Goal: Task Accomplishment & Management: Use online tool/utility

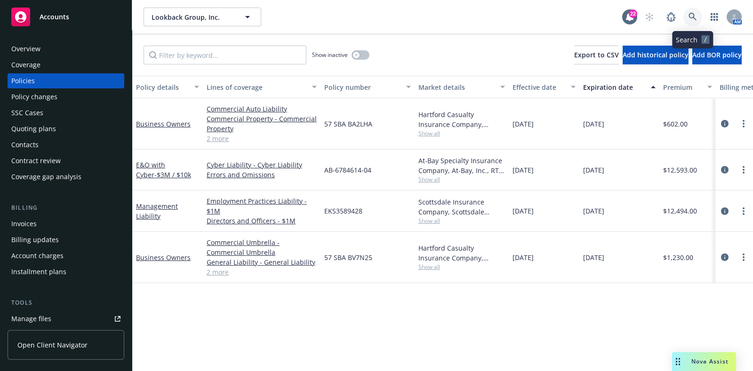
click at [692, 21] on icon at bounding box center [692, 17] width 8 height 8
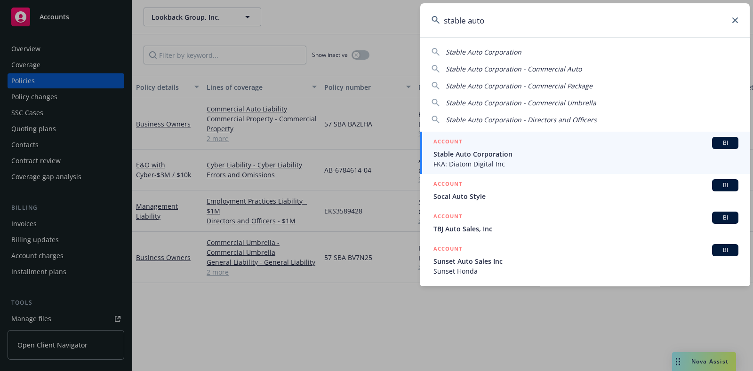
type input "stable auto"
click at [489, 142] on div "ACCOUNT BI" at bounding box center [585, 143] width 305 height 12
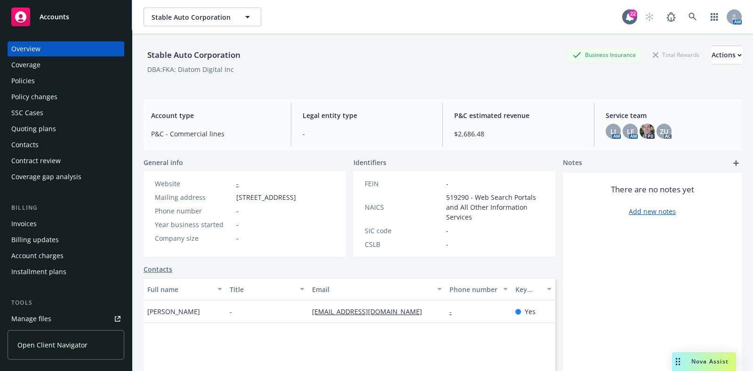
click at [62, 77] on div "Policies" at bounding box center [65, 80] width 109 height 15
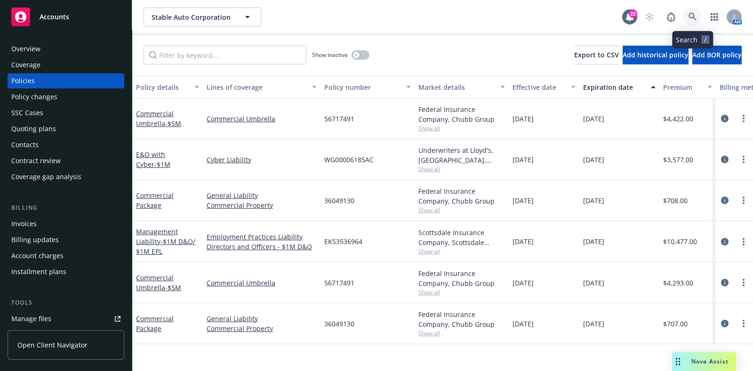
click at [692, 15] on icon at bounding box center [692, 17] width 8 height 8
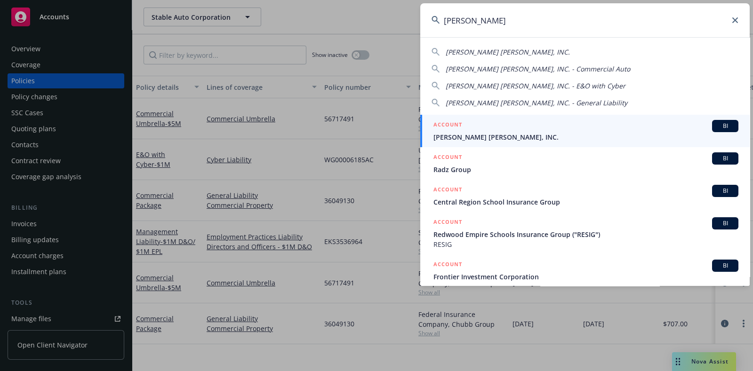
type input "[PERSON_NAME]"
click at [493, 130] on div "ACCOUNT BI" at bounding box center [585, 126] width 305 height 12
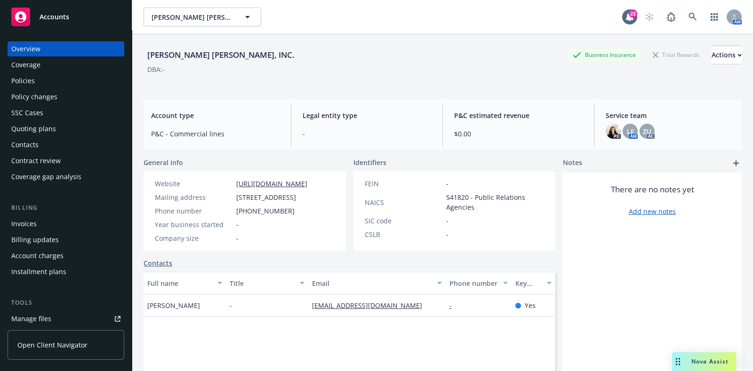
click at [56, 76] on div "Policies" at bounding box center [65, 80] width 109 height 15
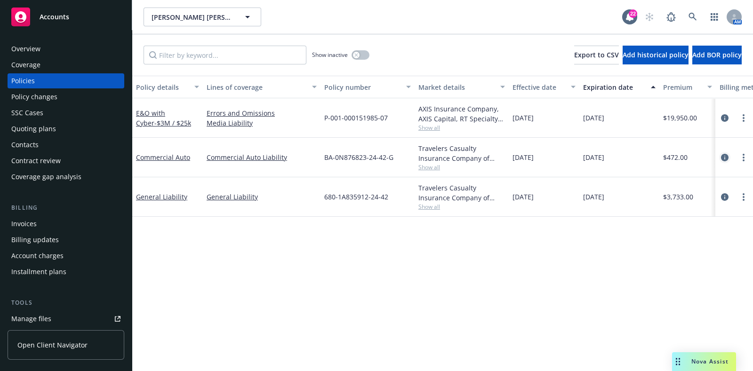
click at [727, 154] on icon "circleInformation" at bounding box center [725, 158] width 8 height 8
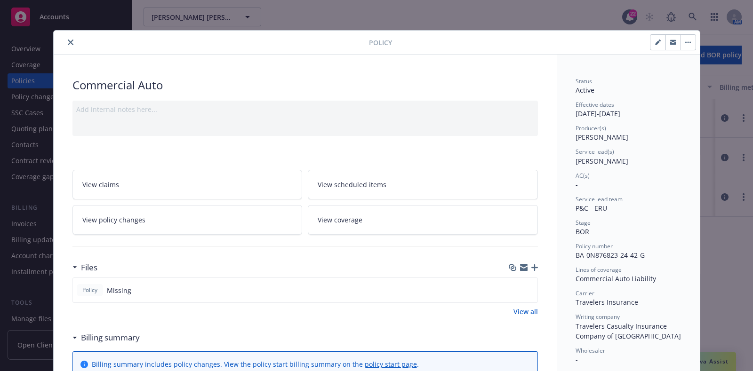
click at [650, 48] on button "button" at bounding box center [657, 42] width 15 height 15
select select "BOR"
select select "12"
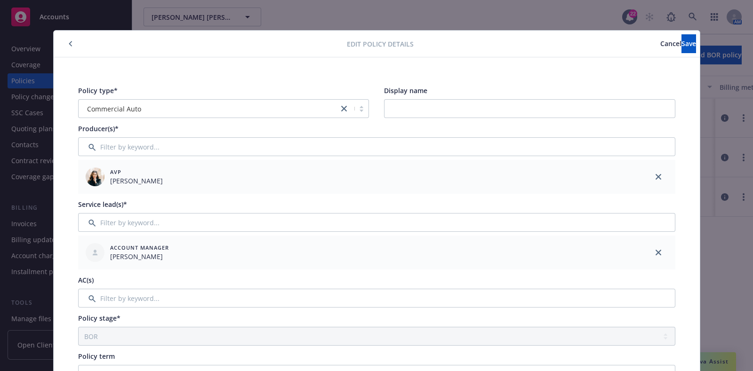
click at [66, 38] on button "button" at bounding box center [70, 43] width 11 height 11
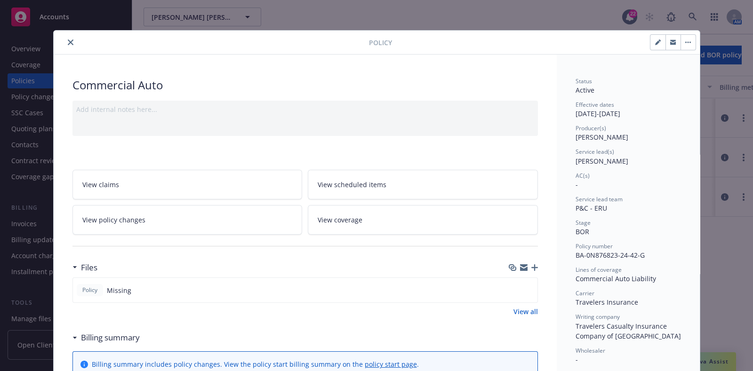
click at [68, 40] on icon "close" at bounding box center [71, 43] width 6 height 6
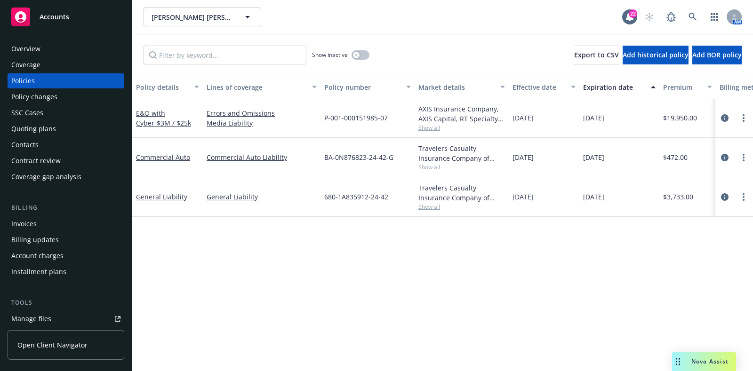
click at [67, 39] on div "Overview Coverage Policies Policy changes SSC Cases Quoting plans Contacts Cont…" at bounding box center [66, 200] width 132 height 341
click at [723, 198] on icon "circleInformation" at bounding box center [725, 197] width 8 height 8
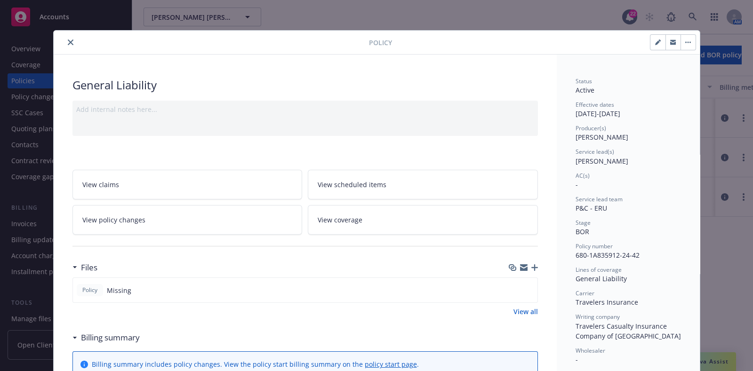
click at [650, 43] on button "button" at bounding box center [657, 42] width 15 height 15
select select "BOR"
select select "12"
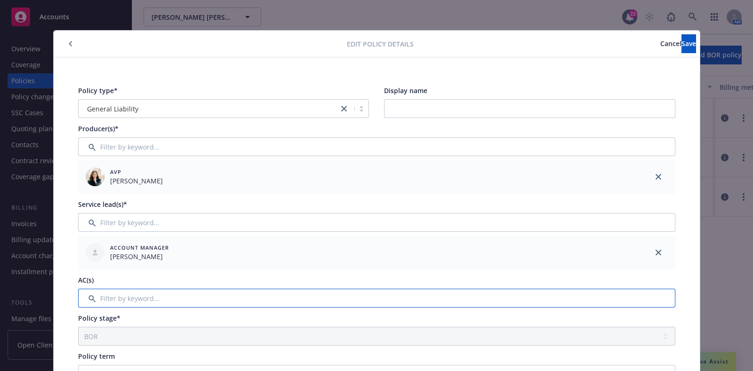
click at [174, 297] on input "Filter by keyword..." at bounding box center [376, 298] width 597 height 19
type input "zac"
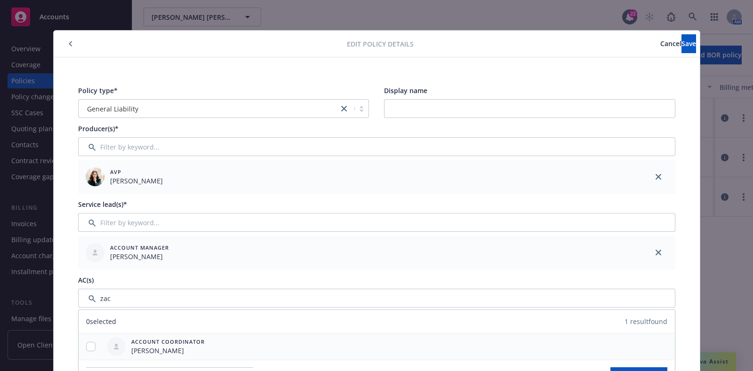
click at [150, 336] on div "Account Coordinator [PERSON_NAME]" at bounding box center [155, 347] width 105 height 26
click at [89, 342] on input "checkbox" at bounding box center [90, 346] width 9 height 9
checkbox input "true"
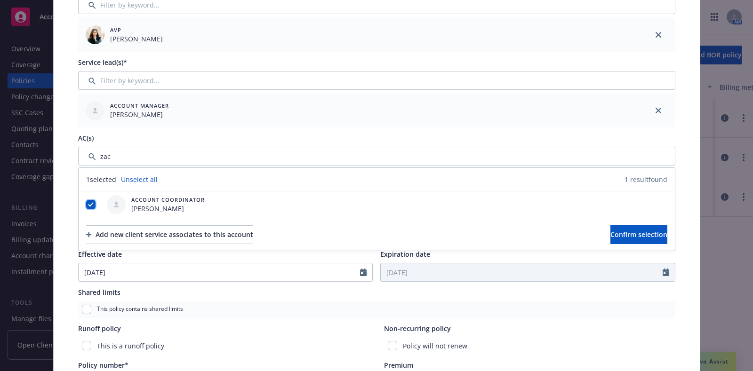
scroll to position [146, 0]
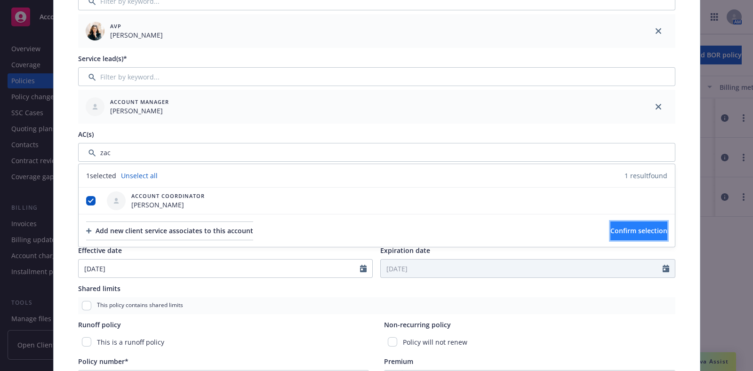
click at [610, 231] on span "Confirm selection" at bounding box center [638, 230] width 57 height 9
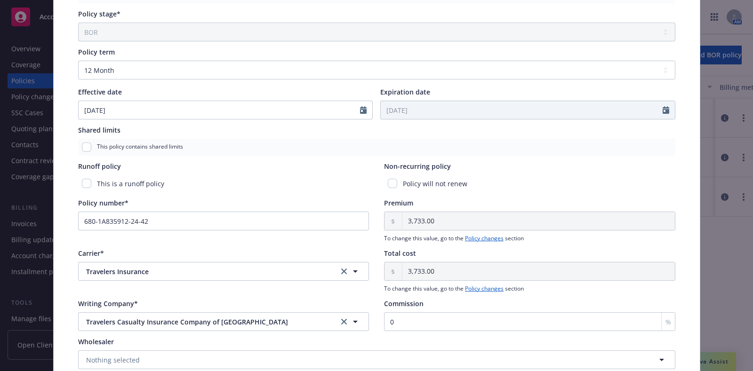
scroll to position [344, 0]
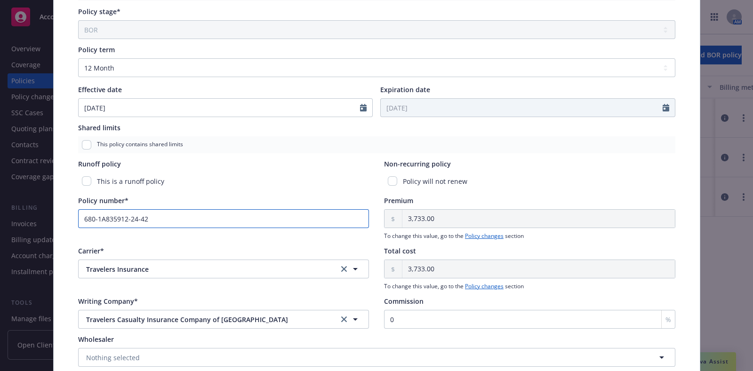
click at [249, 212] on input "680-1A835912-24-42" at bounding box center [223, 218] width 291 height 19
paste input "5"
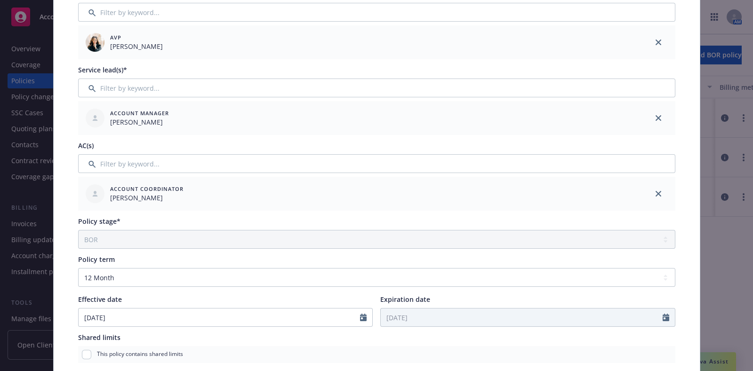
scroll to position [0, 0]
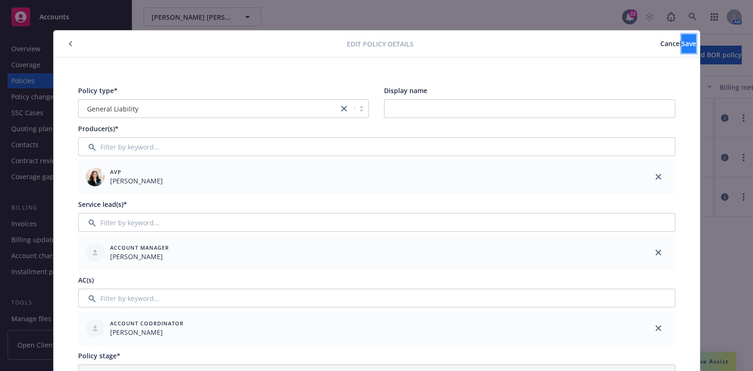
click at [681, 46] on button "Save" at bounding box center [688, 43] width 15 height 19
type input "680-1A835912-24-42"
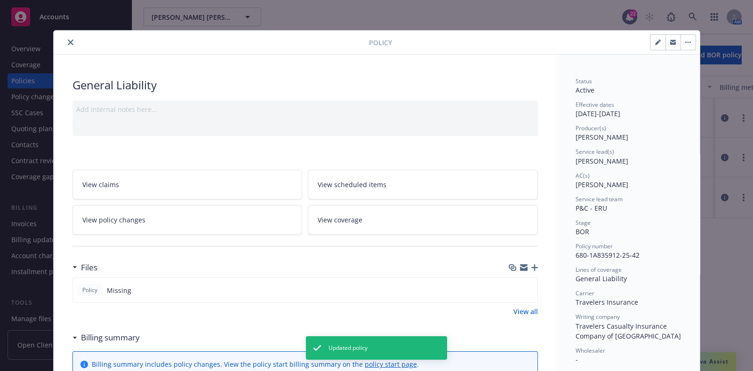
click at [249, 207] on link "View policy changes" at bounding box center [187, 220] width 230 height 30
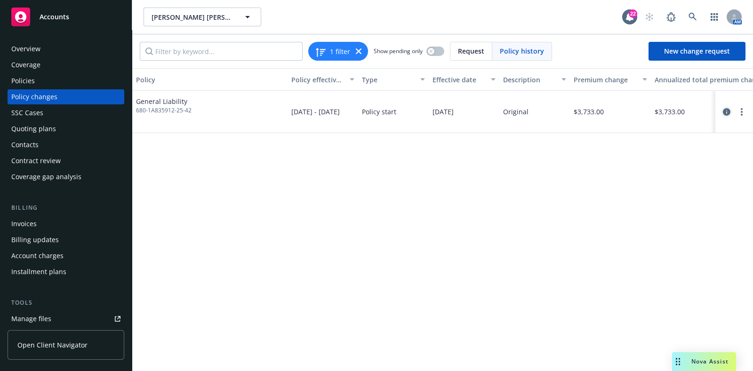
click at [726, 109] on icon "circleInformation" at bounding box center [727, 112] width 8 height 8
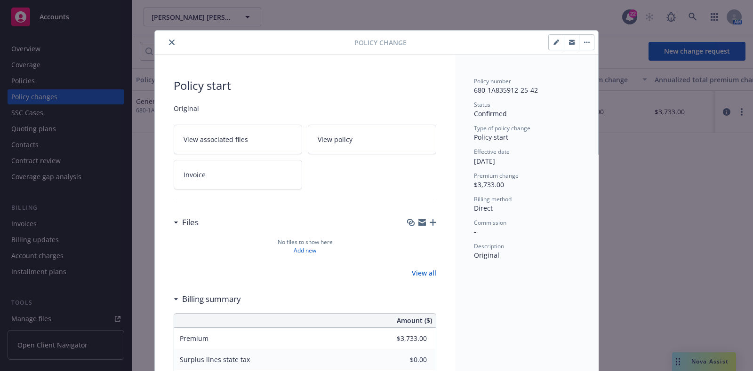
click at [549, 37] on button "button" at bounding box center [556, 42] width 15 height 15
type textarea "x"
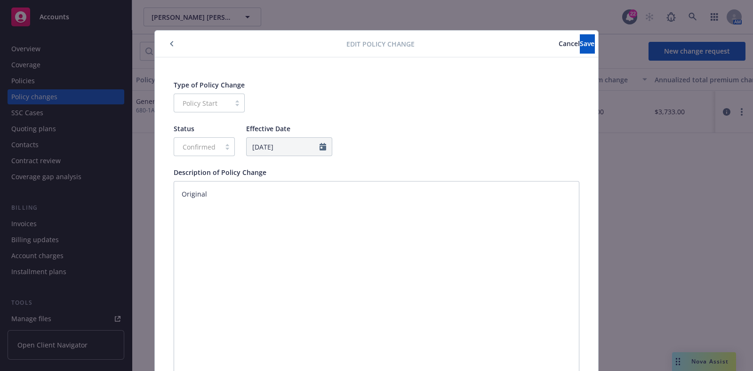
click at [558, 35] on button "Cancel" at bounding box center [568, 43] width 21 height 19
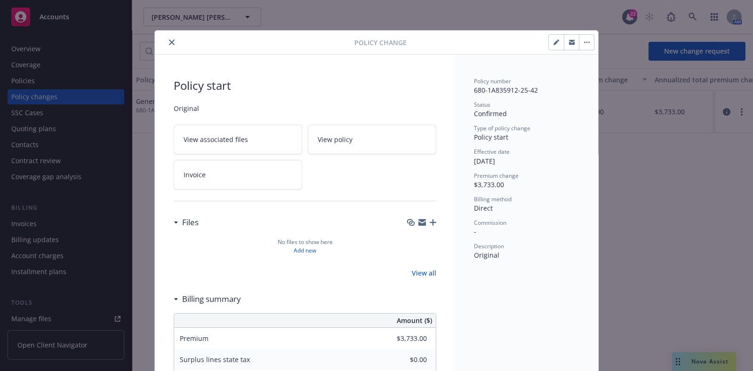
click at [582, 48] on button "button" at bounding box center [586, 42] width 15 height 15
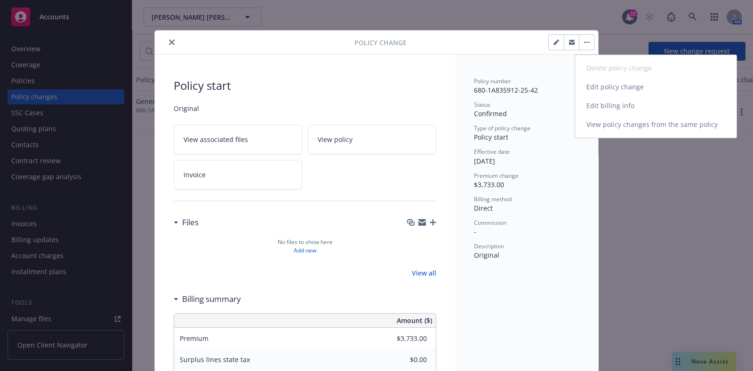
click at [593, 103] on link "Edit billing info" at bounding box center [655, 105] width 161 height 19
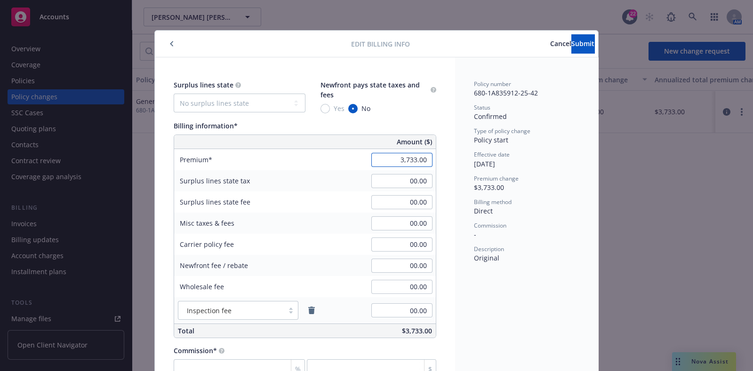
click at [400, 161] on input "3,733.00" at bounding box center [401, 160] width 61 height 14
paste input "2,404"
type input "2,404.00"
click at [537, 223] on div "Commission" at bounding box center [526, 226] width 105 height 8
click at [571, 49] on button "Submit" at bounding box center [582, 43] width 23 height 19
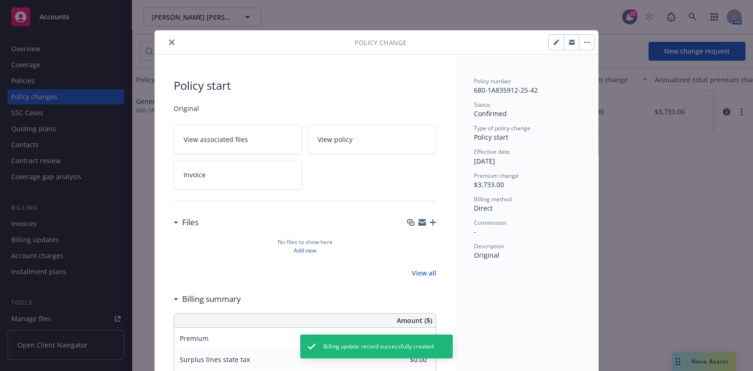
type input "$2,404.00"
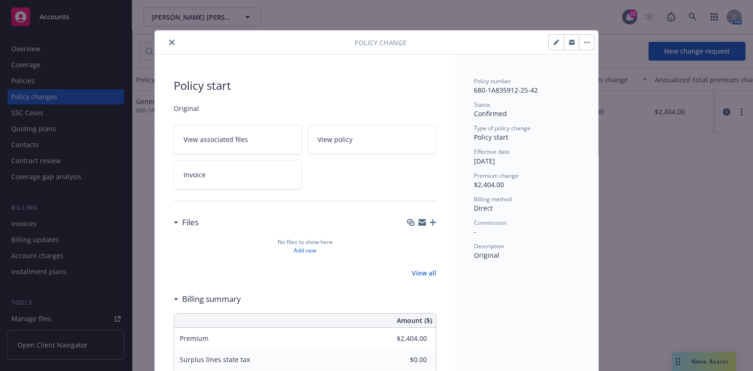
click at [166, 47] on button "close" at bounding box center [171, 42] width 11 height 11
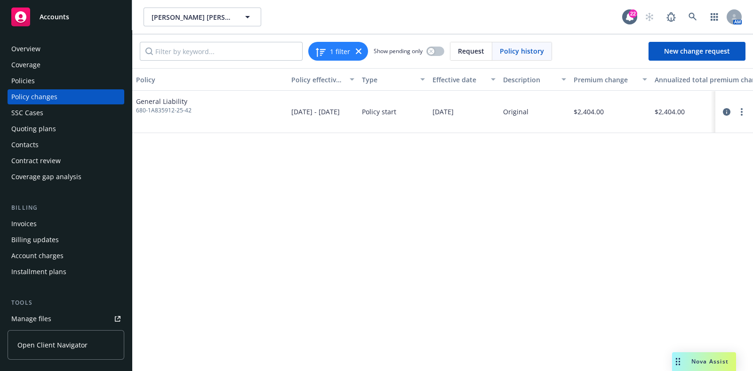
click at [38, 81] on div "Policies" at bounding box center [65, 80] width 109 height 15
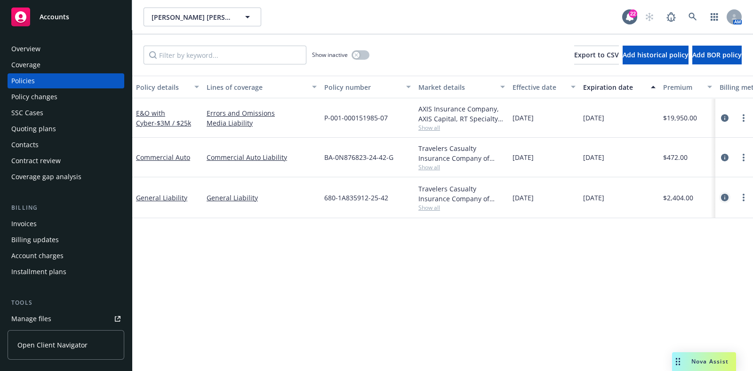
click at [722, 199] on icon "circleInformation" at bounding box center [725, 198] width 8 height 8
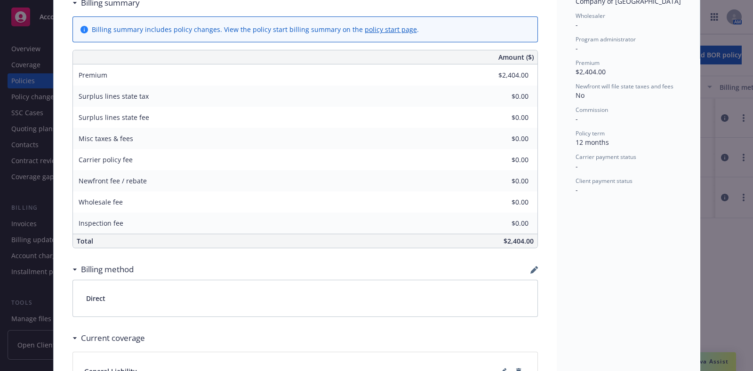
scroll to position [417, 0]
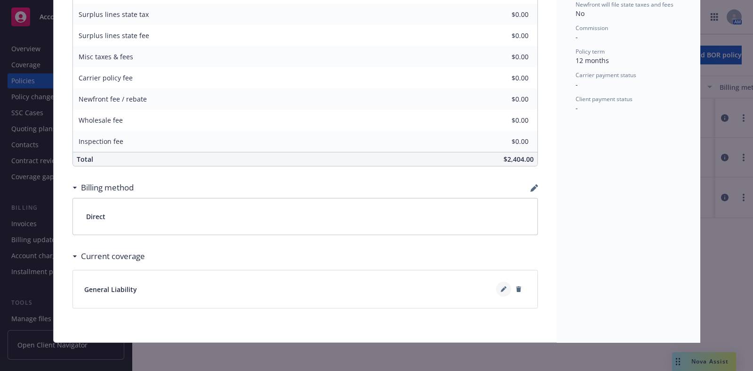
click at [496, 289] on button at bounding box center [503, 289] width 15 height 15
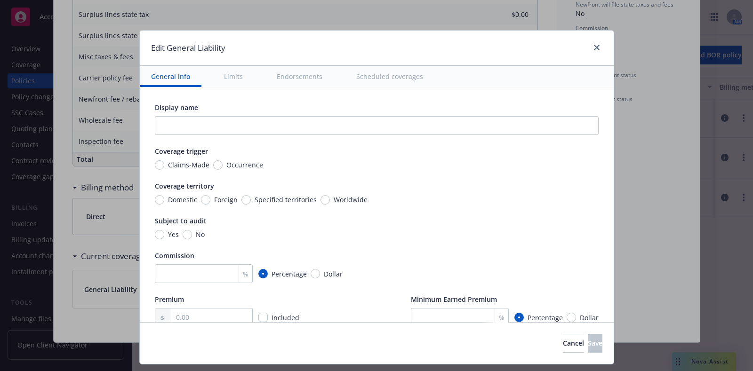
click at [234, 153] on div "Coverage trigger" at bounding box center [377, 151] width 444 height 10
click at [233, 159] on div "Coverage trigger Claims-Made Occurrence" at bounding box center [377, 158] width 444 height 24
click at [231, 165] on span "Occurrence" at bounding box center [244, 165] width 37 height 10
click at [223, 165] on input "Occurrence" at bounding box center [217, 164] width 9 height 9
radio input "true"
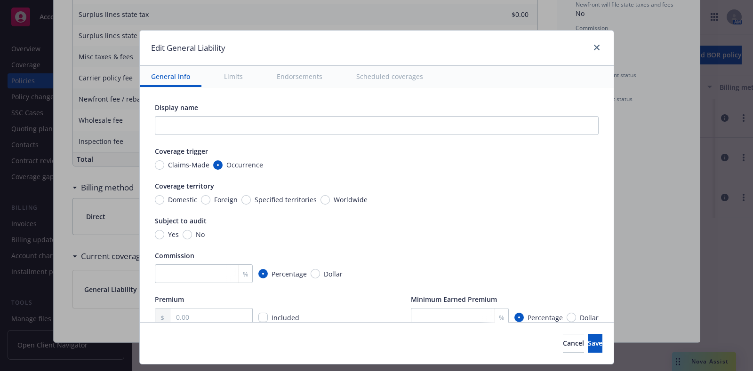
click at [183, 200] on span "Domestic" at bounding box center [182, 200] width 29 height 10
click at [164, 200] on input "Domestic" at bounding box center [159, 199] width 9 height 9
radio input "true"
click at [168, 232] on span "Yes" at bounding box center [173, 235] width 11 height 10
click at [164, 232] on input "Yes" at bounding box center [159, 234] width 9 height 9
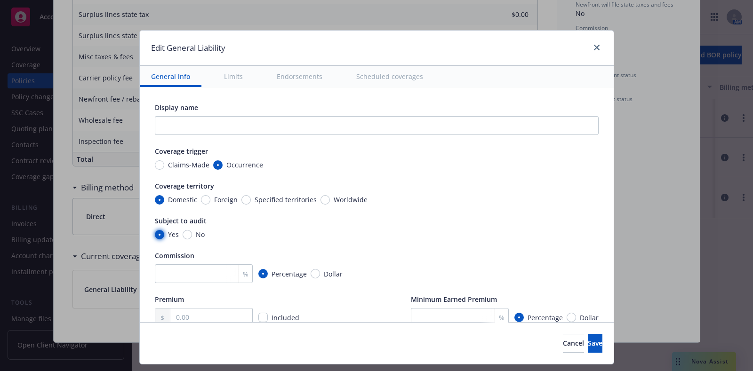
radio input "true"
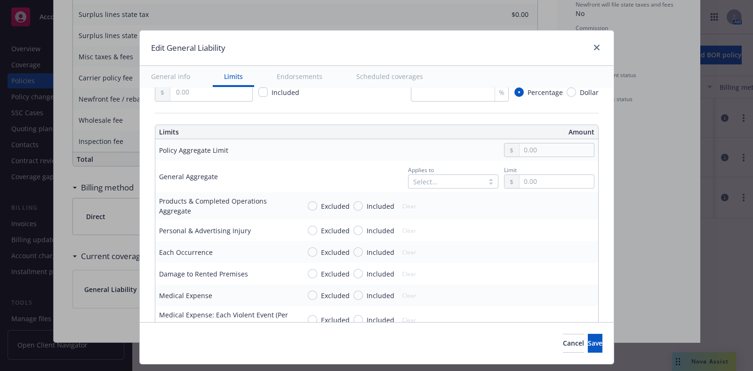
scroll to position [228, 0]
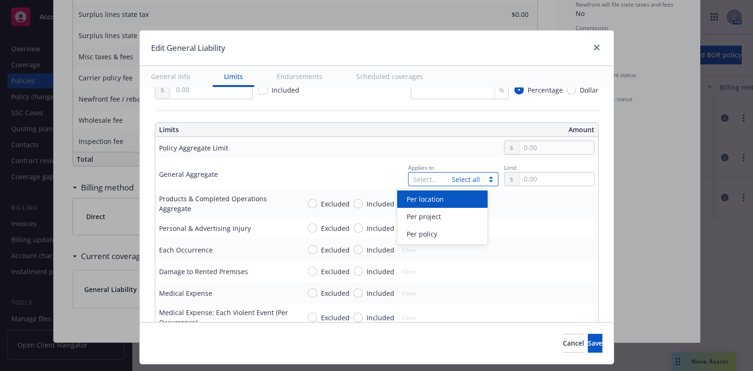
click at [472, 177] on div "Select... Select all" at bounding box center [453, 179] width 90 height 14
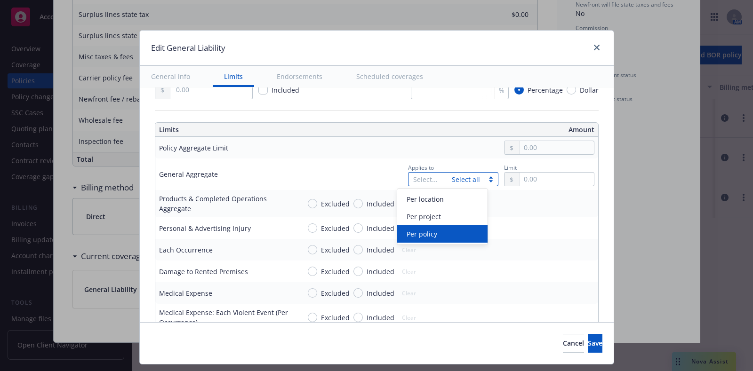
click at [438, 233] on div "Per policy" at bounding box center [442, 234] width 79 height 10
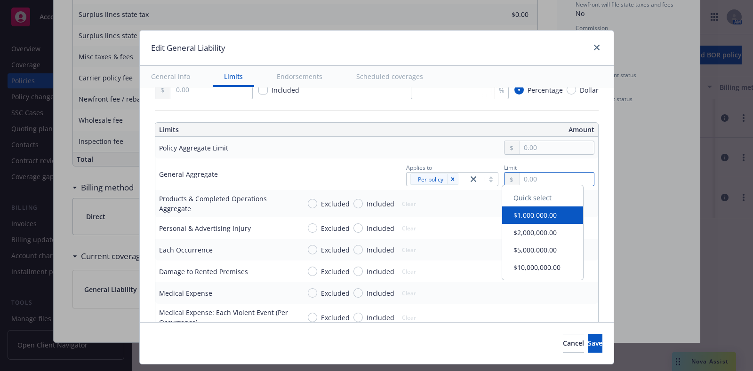
click at [519, 182] on input "text" at bounding box center [556, 179] width 74 height 13
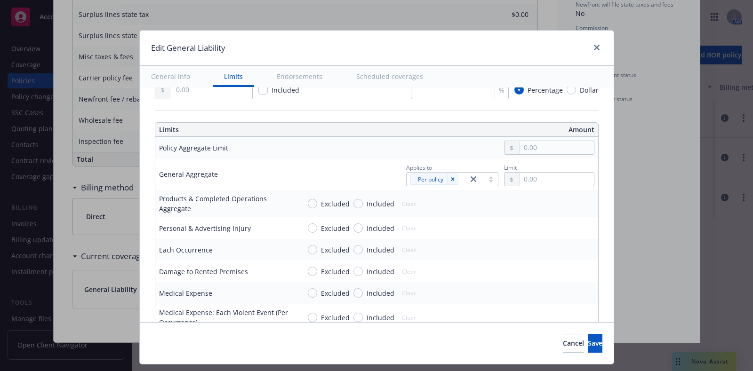
type input "2,000,000.00"
click at [535, 231] on button "$2,000,000.00" at bounding box center [542, 235] width 81 height 17
click at [366, 202] on span "Included" at bounding box center [380, 204] width 28 height 10
click at [362, 202] on input "Included" at bounding box center [357, 203] width 9 height 9
radio input "true"
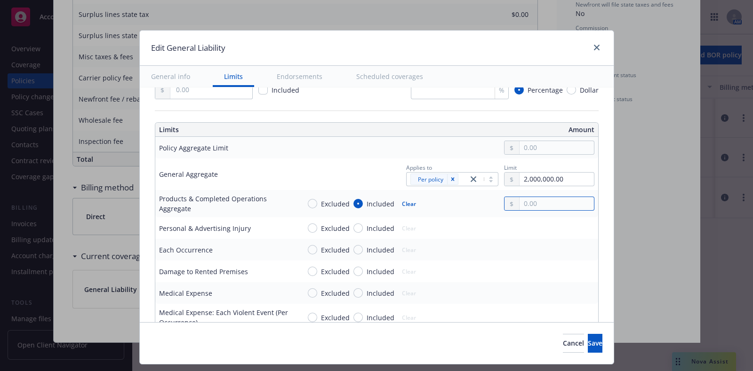
click at [543, 201] on input "text" at bounding box center [556, 203] width 74 height 13
type input "2,000,000.00"
click at [515, 255] on button "$2,000,000.00" at bounding box center [542, 259] width 81 height 17
click at [368, 223] on span "Included" at bounding box center [380, 228] width 28 height 10
click at [363, 223] on input "Included" at bounding box center [357, 227] width 9 height 9
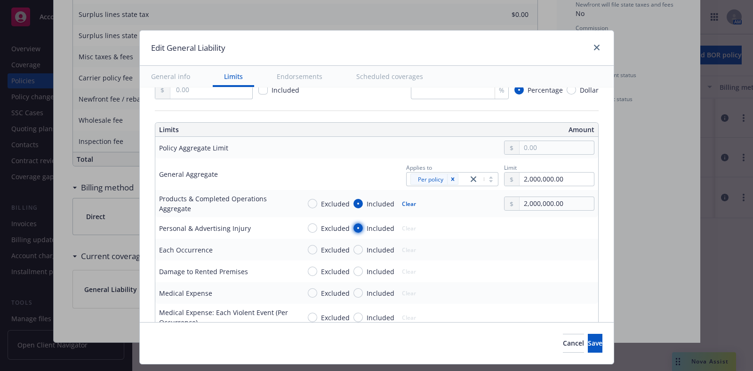
radio input "true"
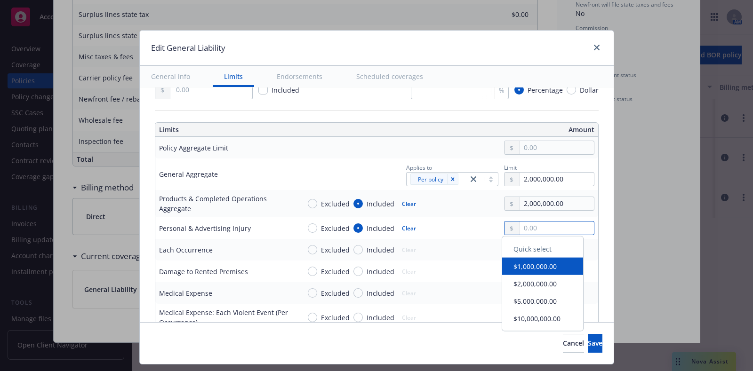
click at [519, 222] on input "text" at bounding box center [556, 228] width 74 height 13
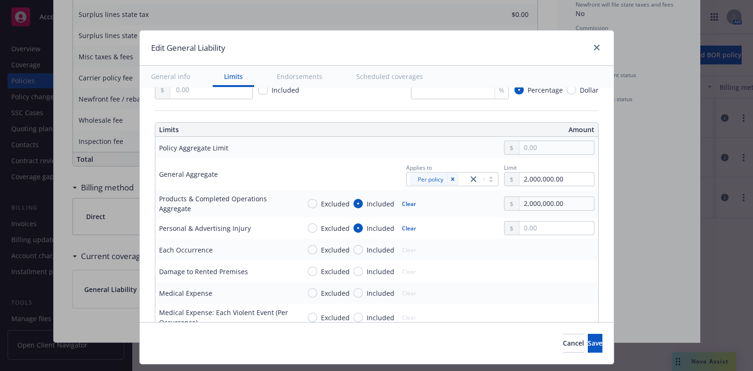
type input "1,000,000.00"
click at [515, 264] on button "$1,000,000.00" at bounding box center [542, 263] width 81 height 17
click at [461, 267] on div "Excluded Included Clear" at bounding box center [447, 271] width 294 height 14
click at [369, 255] on td "Excluded Included Clear" at bounding box center [447, 250] width 302 height 22
click at [369, 252] on span "Included" at bounding box center [380, 250] width 28 height 10
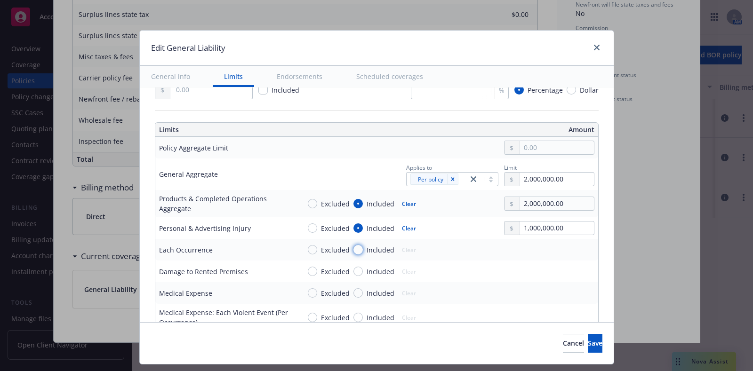
click at [363, 252] on input "Included" at bounding box center [357, 249] width 9 height 9
radio input "true"
drag, startPoint x: 526, startPoint y: 255, endPoint x: 530, endPoint y: 248, distance: 8.0
click at [530, 248] on td "Excluded Included Clear" at bounding box center [447, 250] width 302 height 22
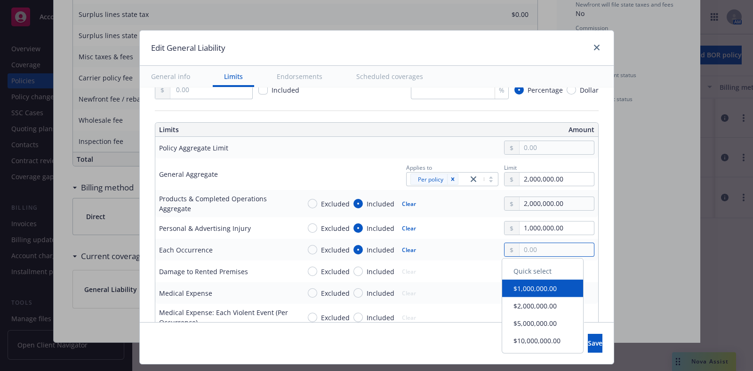
click at [530, 248] on input "text" at bounding box center [556, 249] width 74 height 13
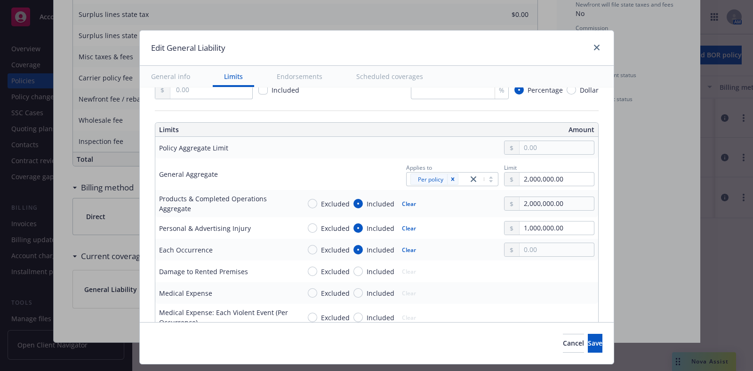
type input "1,000,000.00"
click at [519, 282] on button "$1,000,000.00" at bounding box center [542, 285] width 81 height 17
click at [363, 294] on span "Included" at bounding box center [379, 293] width 32 height 10
click at [355, 294] on input "Included" at bounding box center [357, 292] width 9 height 9
radio input "true"
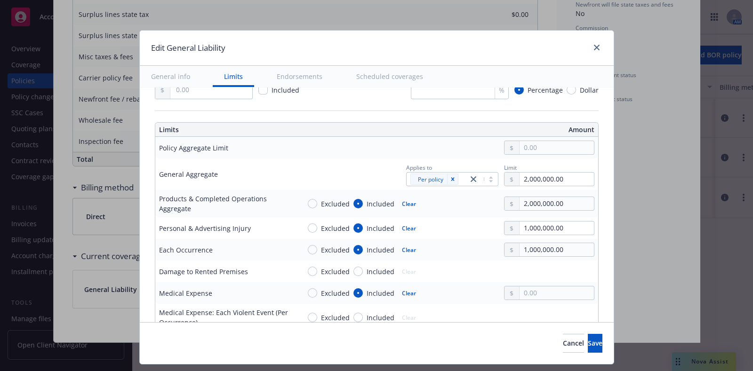
click at [363, 270] on span "Included" at bounding box center [379, 272] width 32 height 10
click at [357, 270] on input "Included" at bounding box center [357, 271] width 9 height 9
radio input "true"
click at [524, 272] on input "text" at bounding box center [556, 271] width 74 height 13
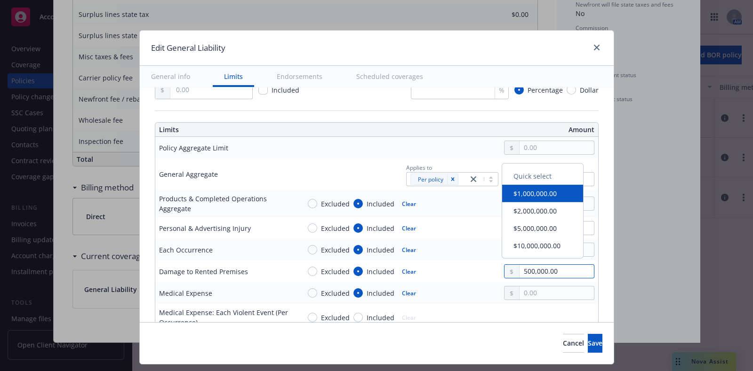
type input "500,000.00"
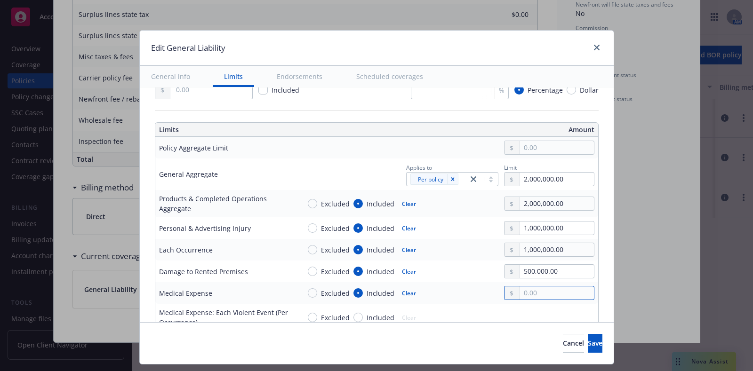
click at [525, 290] on input "text" at bounding box center [556, 293] width 74 height 13
type input "4.00"
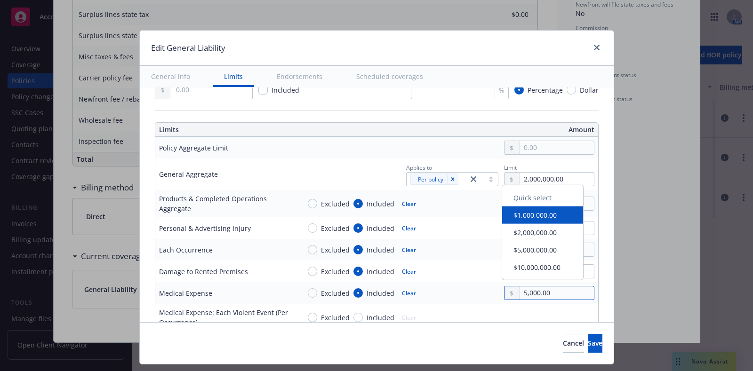
type input "5,000.00"
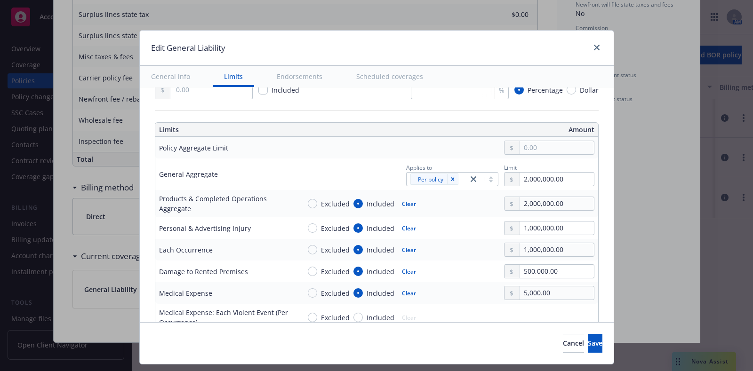
click at [527, 304] on td "Excluded Included Clear" at bounding box center [447, 317] width 302 height 27
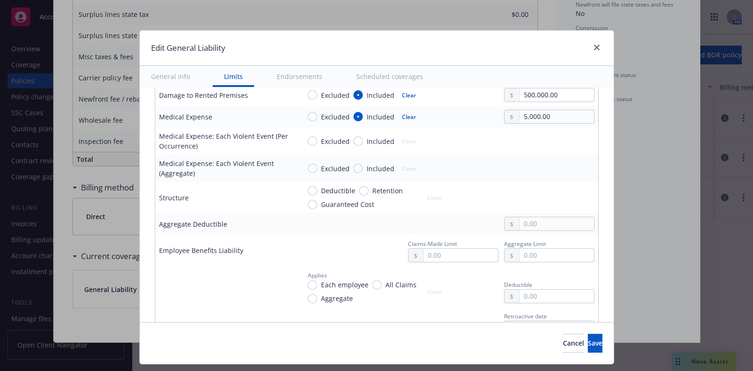
scroll to position [404, 0]
click at [338, 188] on span "Deductible" at bounding box center [338, 191] width 34 height 10
click at [317, 188] on input "Deductible" at bounding box center [312, 190] width 9 height 9
radio input "true"
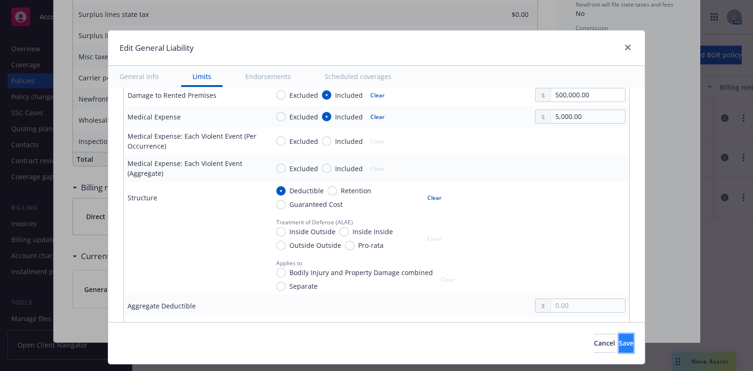
click at [619, 343] on span "Save" at bounding box center [626, 343] width 15 height 9
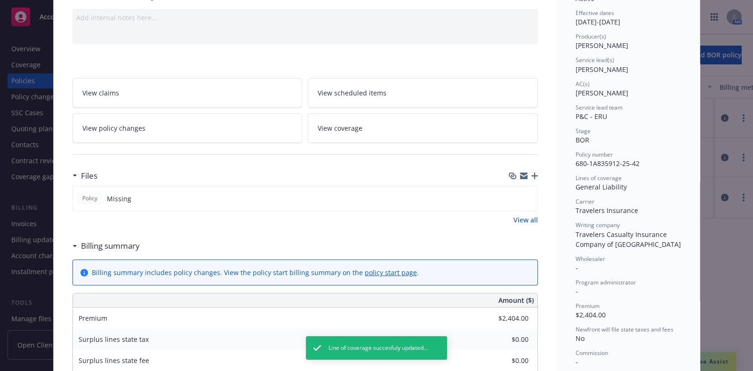
scroll to position [0, 0]
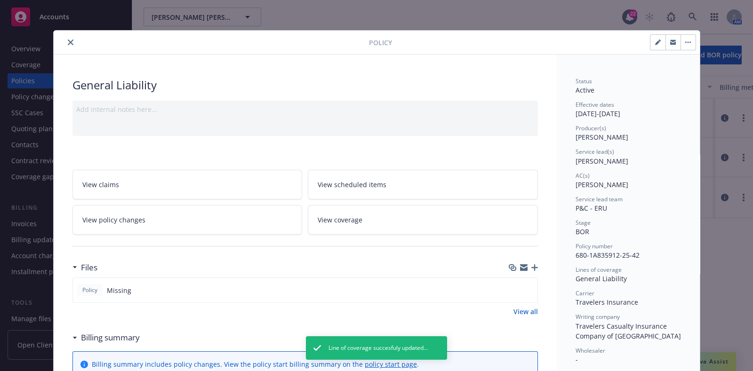
click at [650, 46] on button "button" at bounding box center [657, 42] width 15 height 15
select select "BOR"
select select "12"
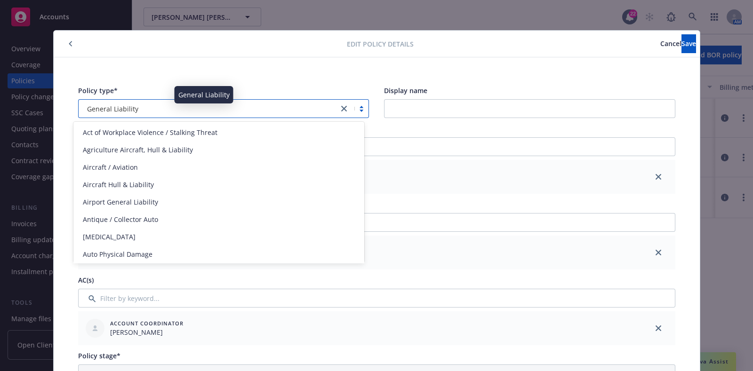
click at [331, 110] on div "General Liability" at bounding box center [209, 108] width 260 height 15
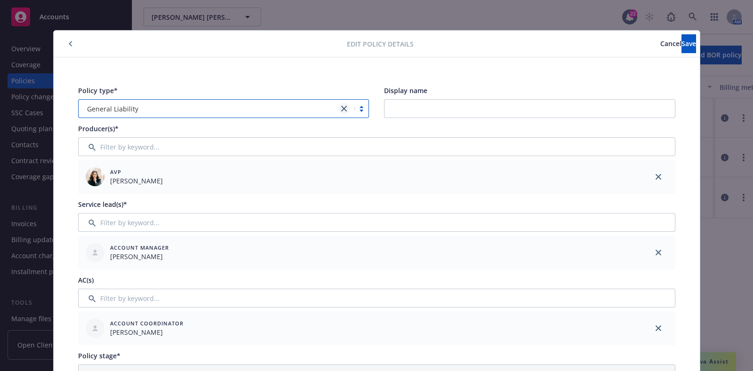
click at [341, 103] on link "close" at bounding box center [343, 108] width 11 height 11
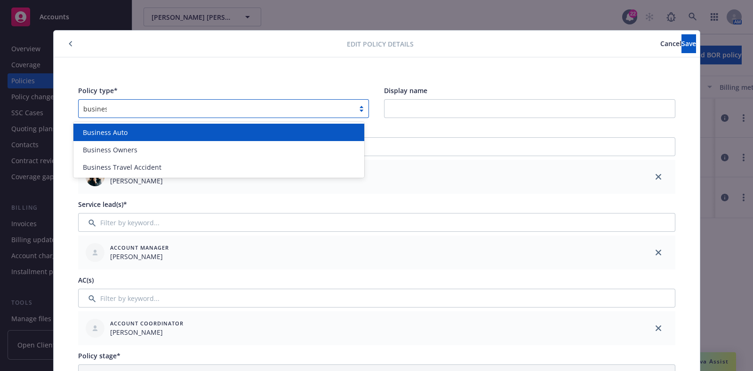
type input "business"
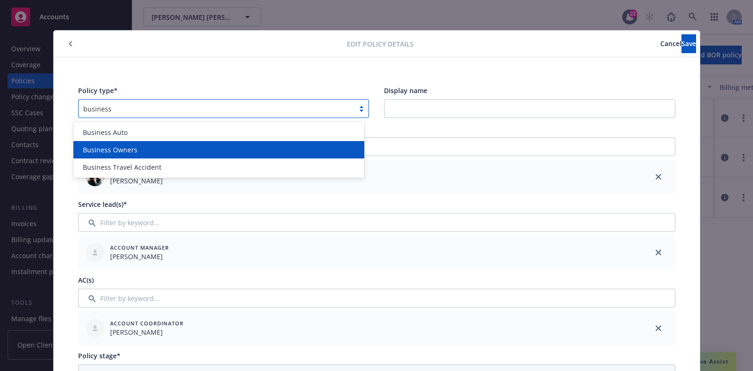
click at [189, 152] on div "Business Owners" at bounding box center [219, 150] width 280 height 10
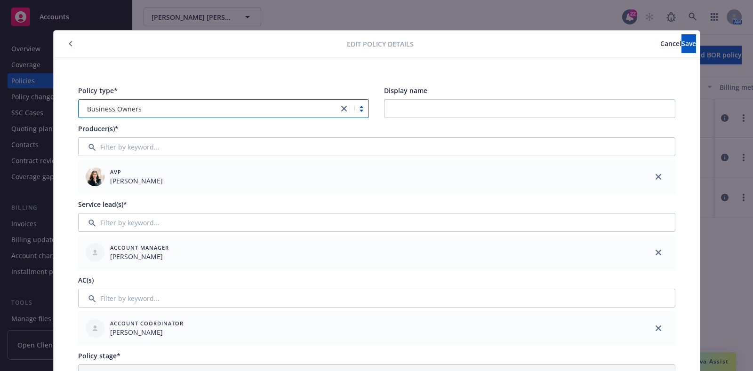
click at [681, 36] on button "Save" at bounding box center [688, 43] width 15 height 19
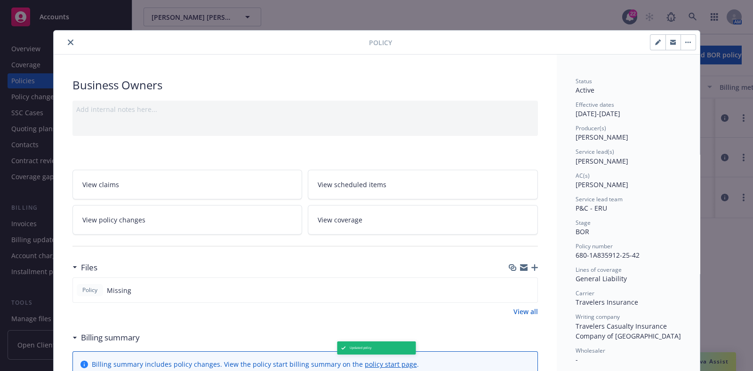
click at [650, 46] on button "button" at bounding box center [657, 42] width 15 height 15
select select "BOR"
select select "12"
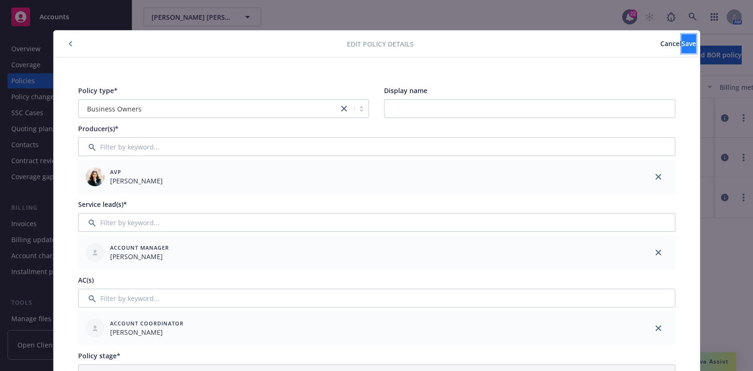
click at [681, 41] on span "Save" at bounding box center [688, 43] width 15 height 9
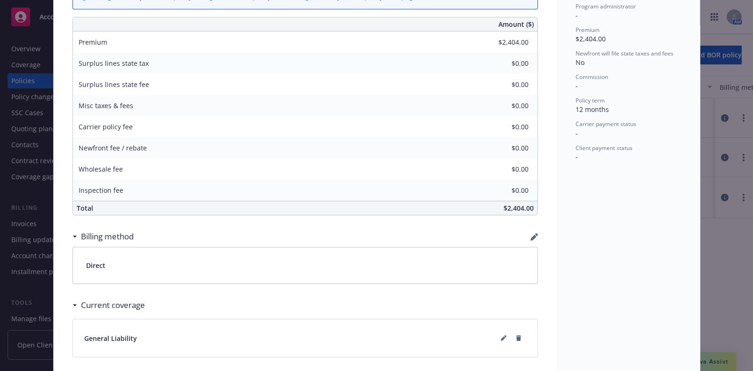
scroll to position [417, 0]
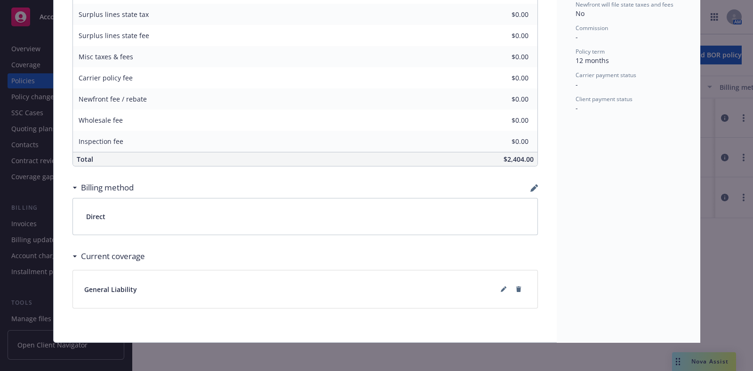
click at [496, 271] on div "General Liability" at bounding box center [305, 290] width 464 height 38
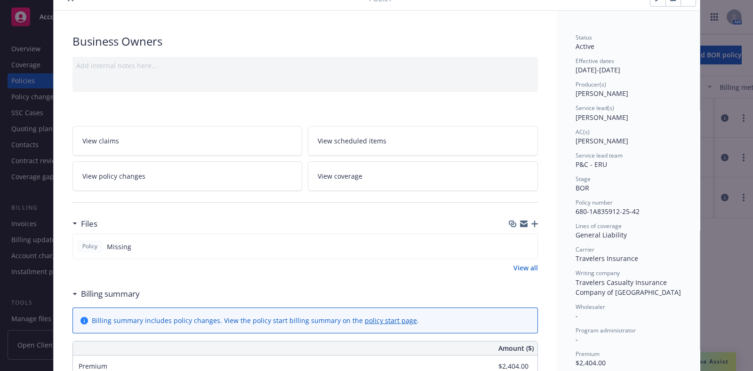
scroll to position [0, 0]
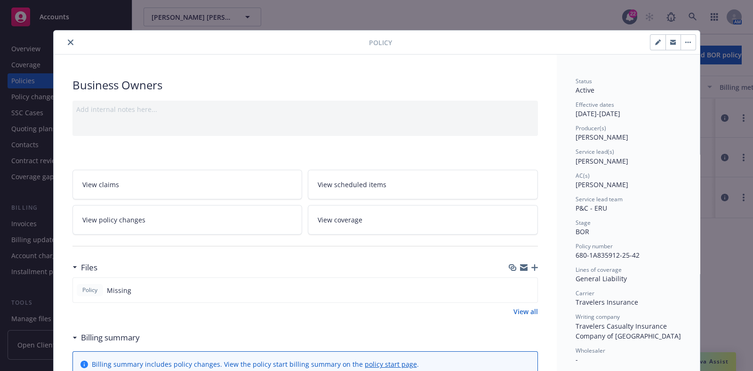
click at [447, 212] on link "View coverage" at bounding box center [423, 220] width 230 height 30
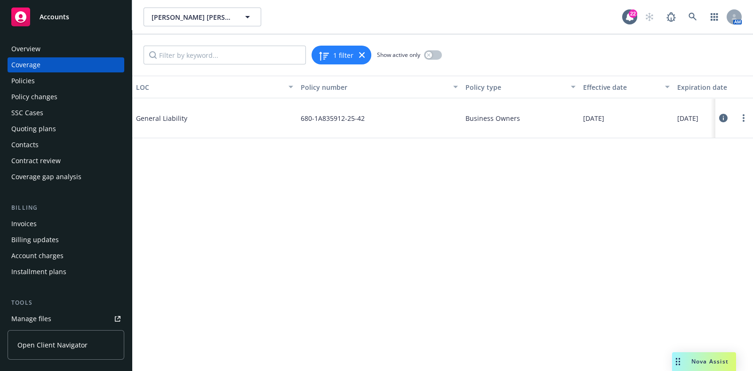
click at [722, 119] on icon at bounding box center [723, 118] width 8 height 8
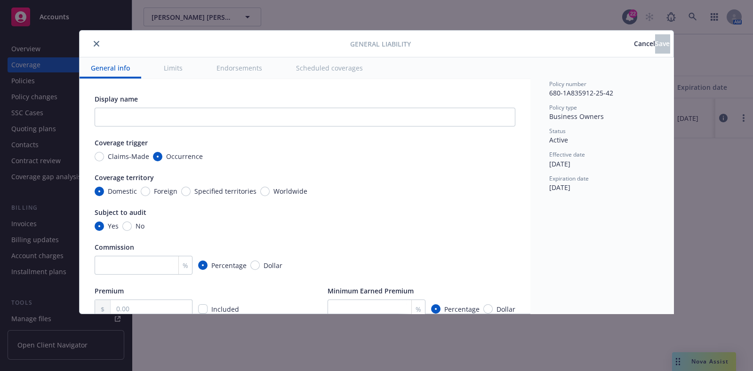
click at [722, 119] on div "General Liability Cancel Save General info Limits Endorsements Scheduled covera…" at bounding box center [376, 185] width 753 height 371
click at [97, 41] on icon "close" at bounding box center [97, 44] width 6 height 6
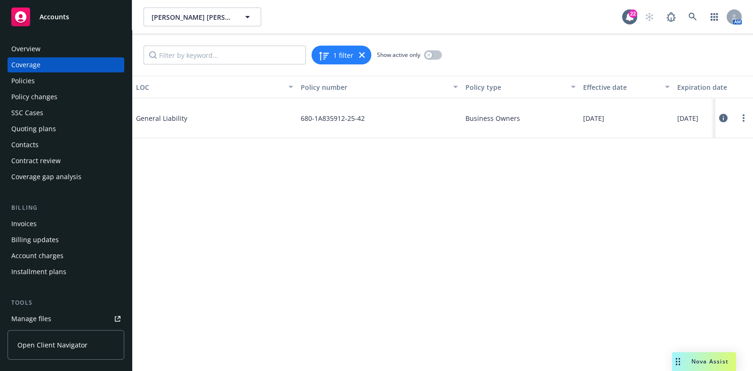
click at [47, 70] on div "Coverage" at bounding box center [65, 64] width 109 height 15
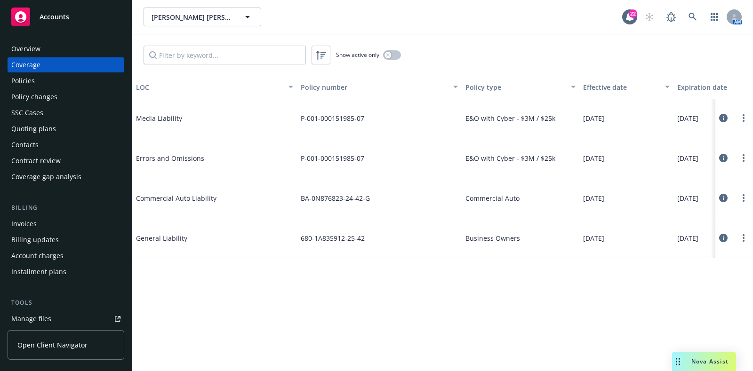
click at [94, 88] on div "Policies" at bounding box center [65, 80] width 109 height 15
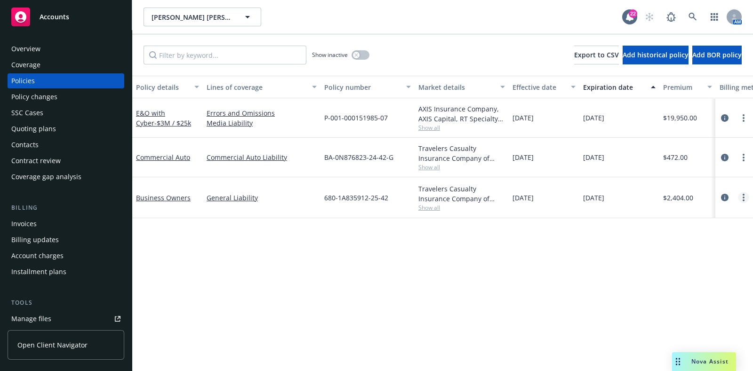
click at [742, 199] on icon "more" at bounding box center [743, 198] width 2 height 8
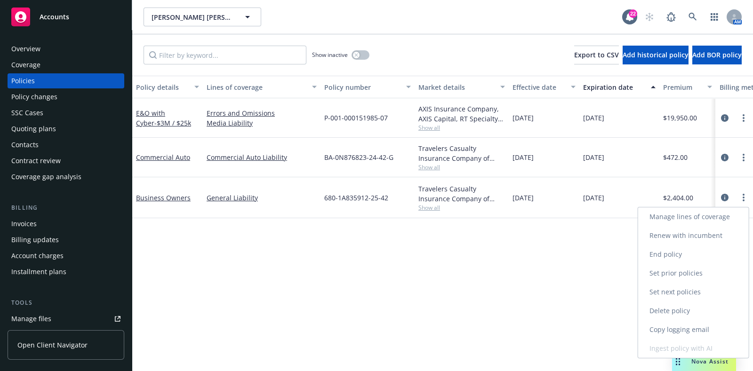
click at [714, 220] on link "Manage lines of coverage" at bounding box center [693, 216] width 111 height 19
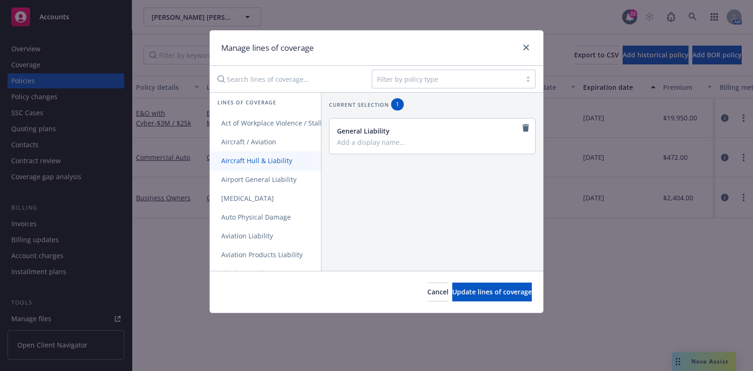
scroll to position [7, 0]
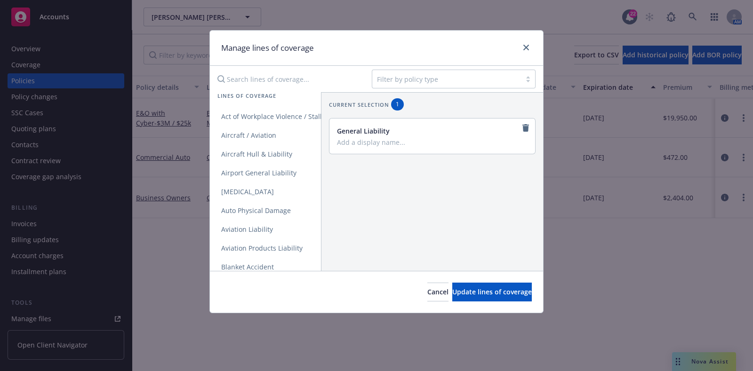
click at [289, 86] on input "Search lines of coverage..." at bounding box center [288, 79] width 152 height 19
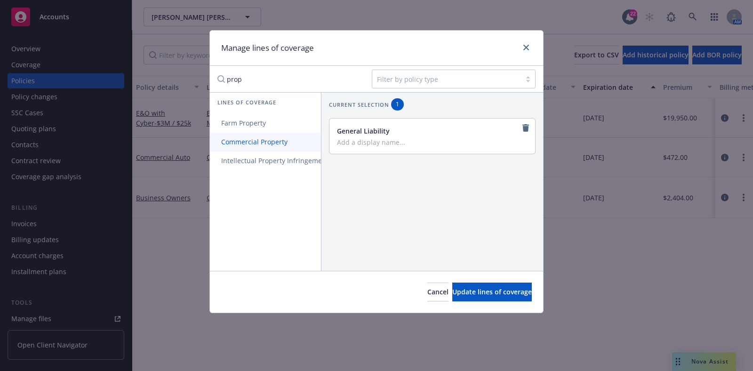
type input "prop"
click at [266, 136] on link "Commercial Property" at bounding box center [288, 142] width 156 height 19
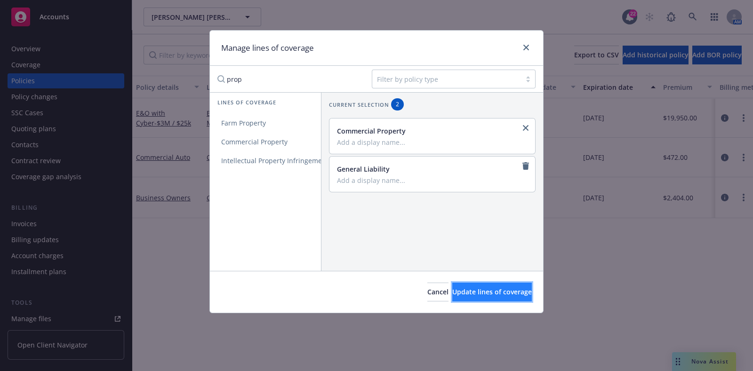
click at [493, 283] on button "Update lines of coverage" at bounding box center [492, 292] width 80 height 19
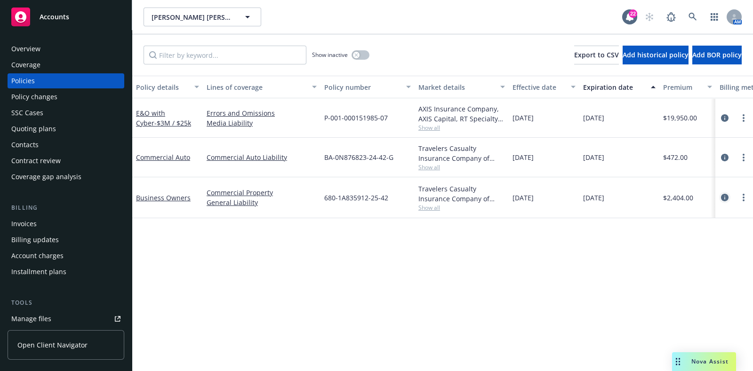
click at [723, 200] on icon "circleInformation" at bounding box center [725, 198] width 8 height 8
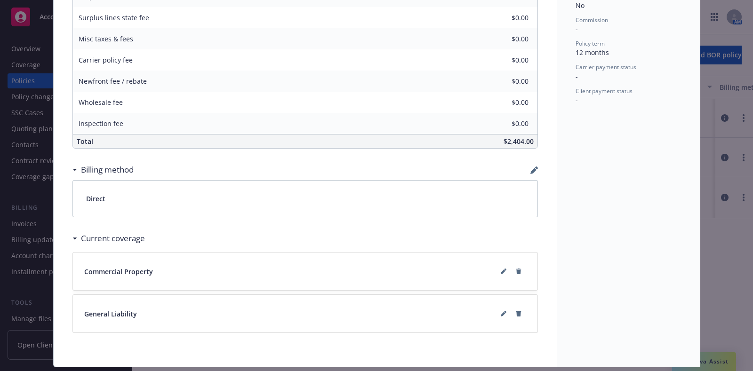
scroll to position [437, 0]
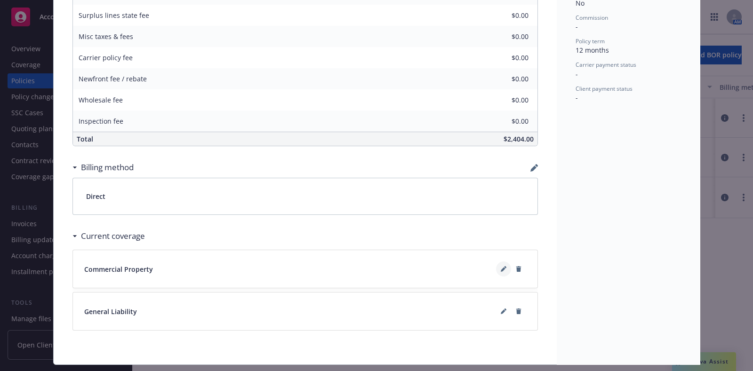
click at [497, 262] on button at bounding box center [503, 269] width 15 height 15
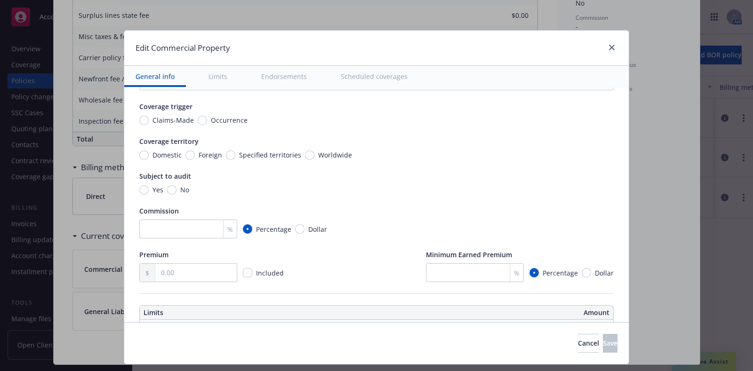
scroll to position [35, 0]
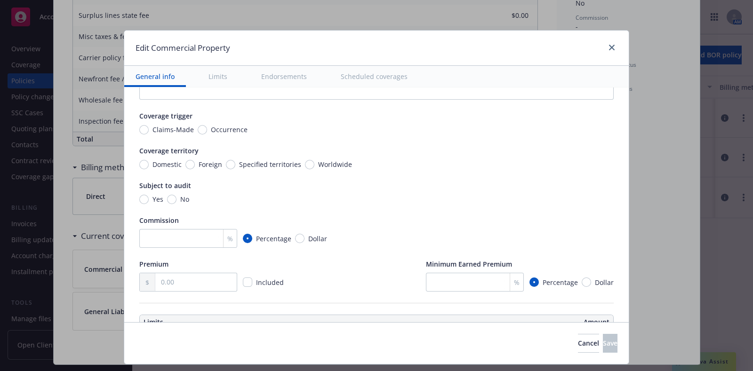
click at [207, 129] on span "Occurrence" at bounding box center [227, 130] width 40 height 10
click at [199, 129] on input "Occurrence" at bounding box center [202, 129] width 9 height 9
radio input "true"
click at [160, 165] on span "Domestic" at bounding box center [166, 164] width 29 height 10
click at [149, 165] on input "Domestic" at bounding box center [143, 164] width 9 height 9
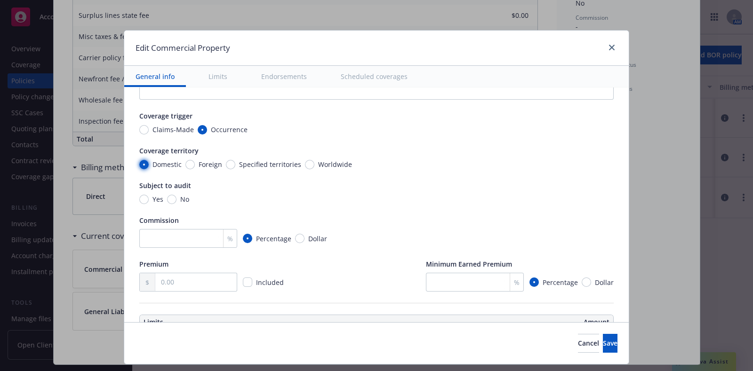
radio input "true"
click at [152, 197] on span "Yes" at bounding box center [157, 199] width 11 height 10
click at [149, 197] on input "Yes" at bounding box center [143, 199] width 9 height 9
radio input "true"
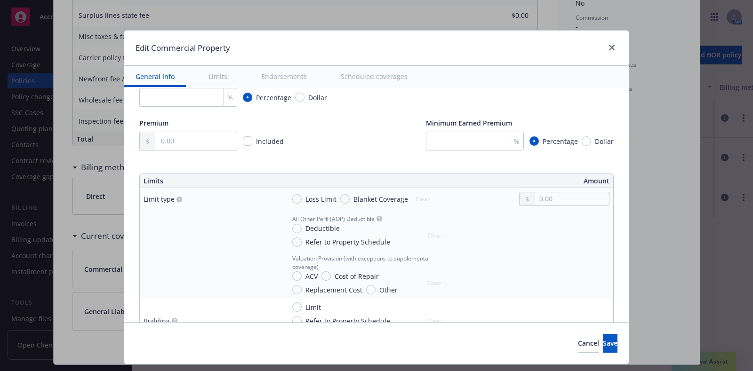
scroll to position [270, 0]
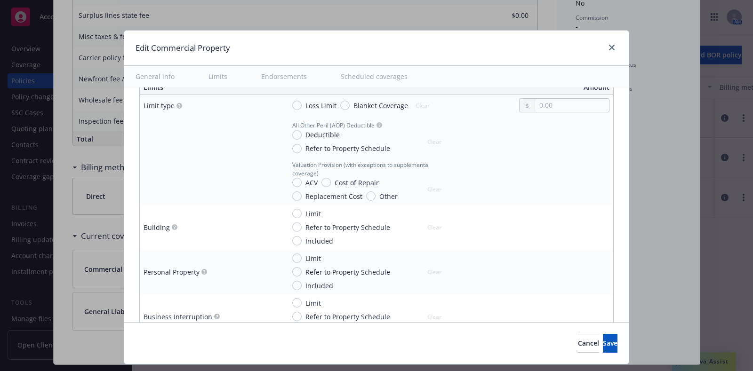
click at [310, 147] on span "Refer to Property Schedule" at bounding box center [347, 148] width 85 height 10
click at [302, 147] on input "Refer to Property Schedule" at bounding box center [296, 148] width 9 height 9
radio input "true"
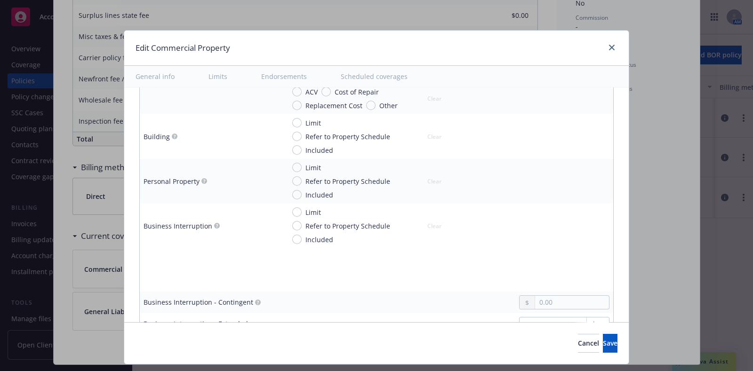
scroll to position [362, 0]
click at [341, 186] on div "Limit Refer to Property Schedule Included" at bounding box center [355, 180] width 127 height 37
click at [341, 181] on span "Refer to Property Schedule" at bounding box center [347, 180] width 85 height 10
click at [302, 181] on input "Refer to Property Schedule" at bounding box center [296, 179] width 9 height 9
radio input "true"
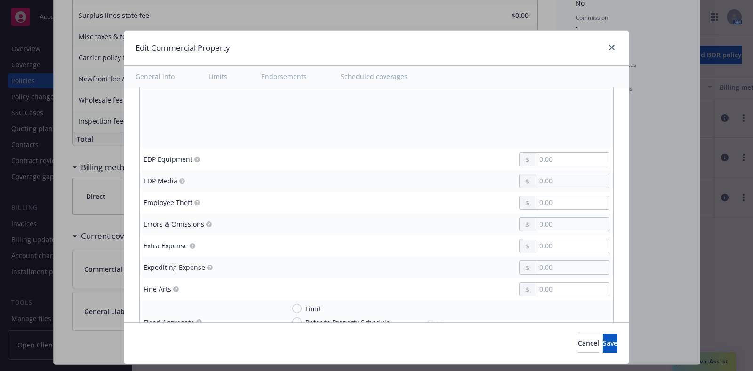
scroll to position [1184, 0]
click at [557, 290] on input "text" at bounding box center [572, 288] width 74 height 13
type input "25,000.00"
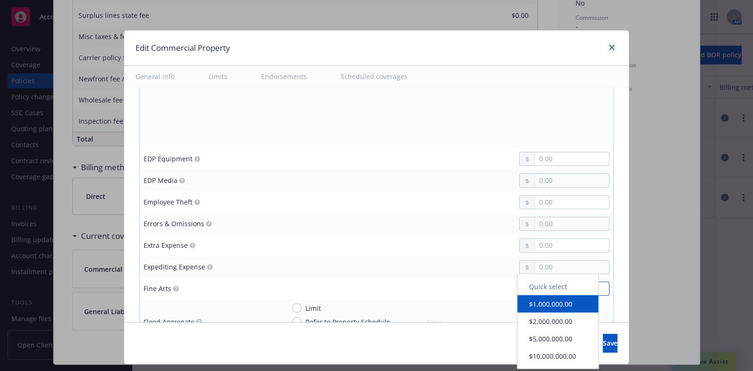
scroll to position [1206, 0]
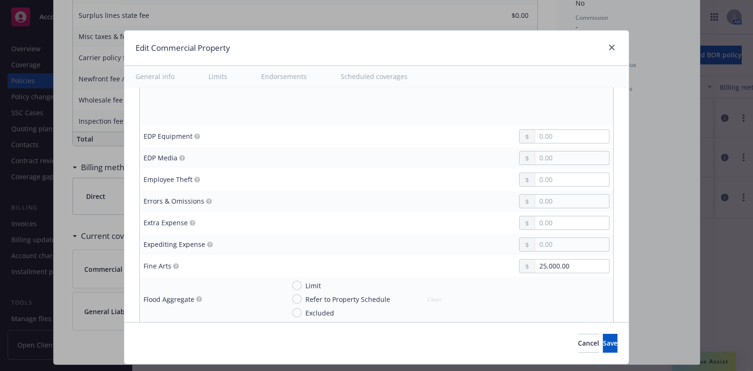
click at [456, 191] on td at bounding box center [447, 202] width 332 height 22
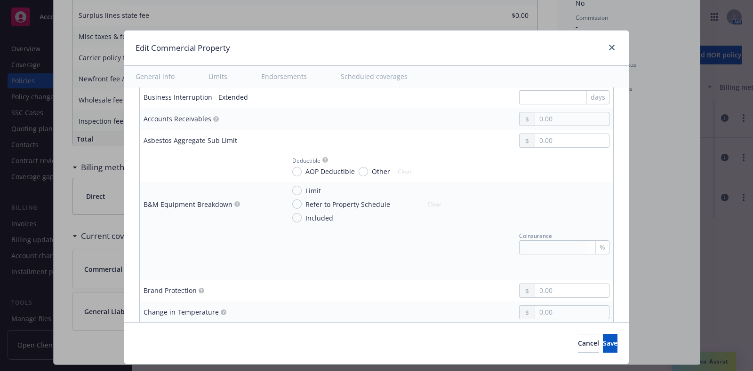
scroll to position [530, 0]
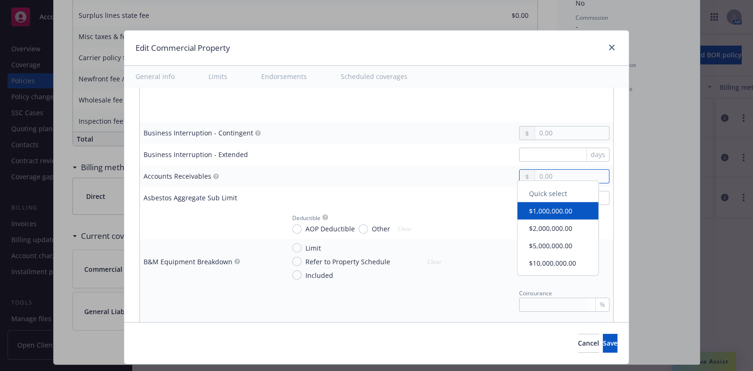
click at [547, 180] on input "text" at bounding box center [572, 176] width 74 height 13
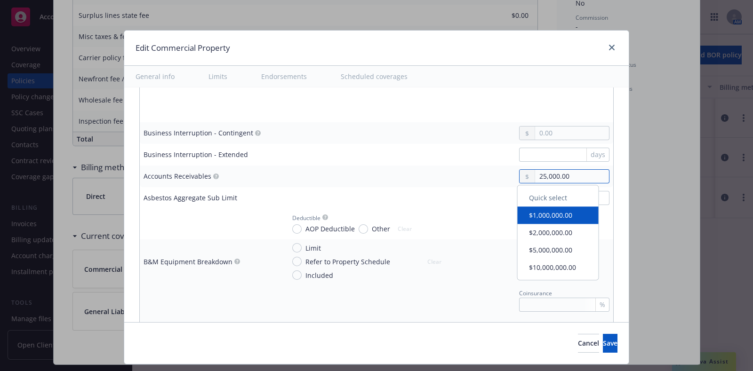
type input "25,000.00"
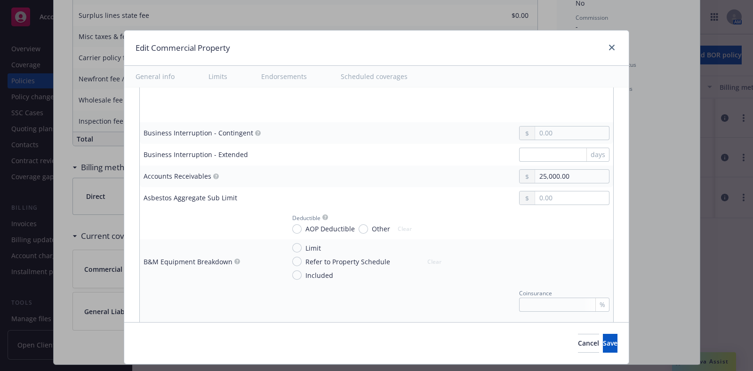
click at [402, 162] on td "days" at bounding box center [447, 155] width 332 height 22
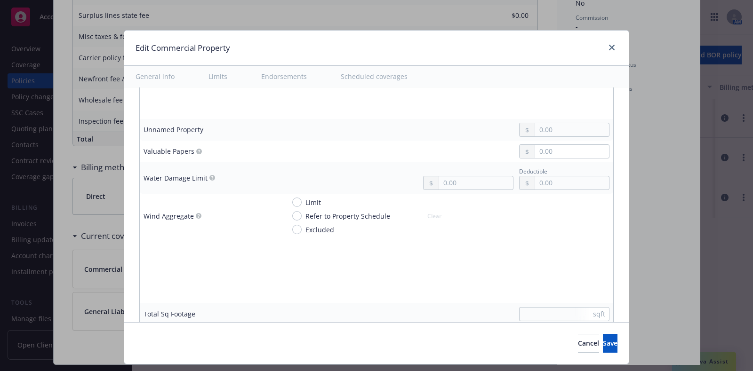
scroll to position [2508, 0]
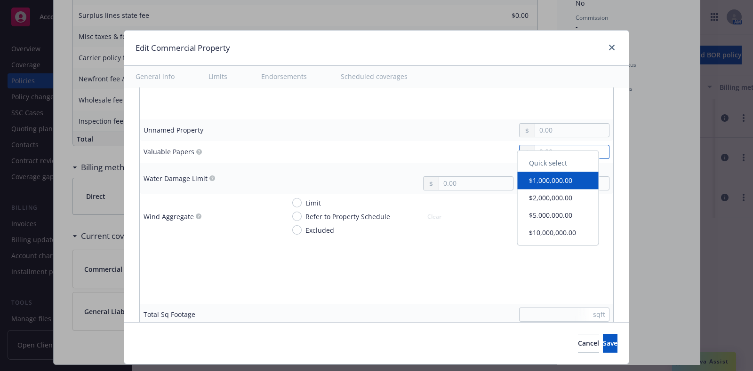
click at [540, 148] on input "text" at bounding box center [572, 151] width 74 height 13
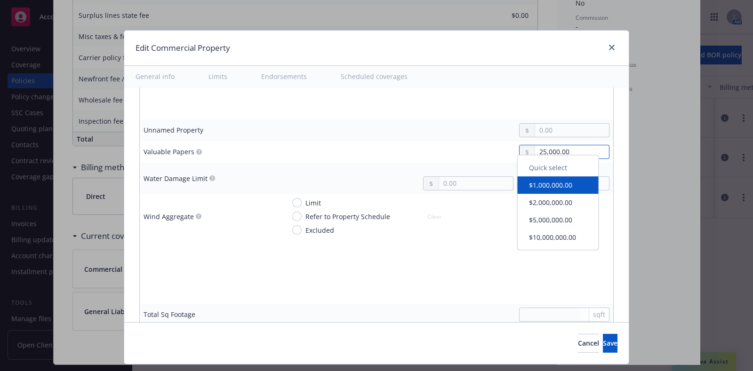
type input "25,000.00"
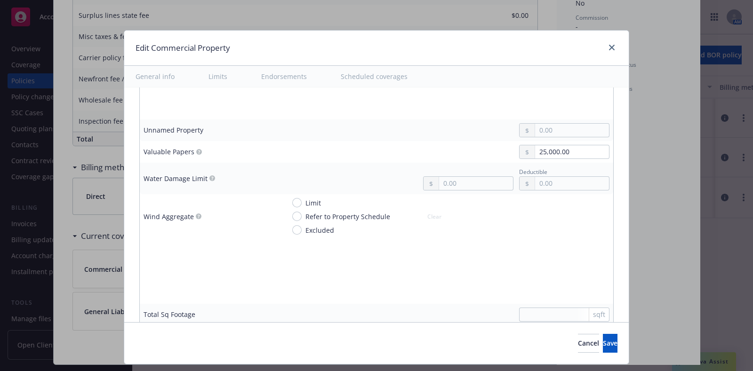
click at [427, 212] on div "Limit Refer to Property Schedule Excluded Clear" at bounding box center [369, 216] width 155 height 37
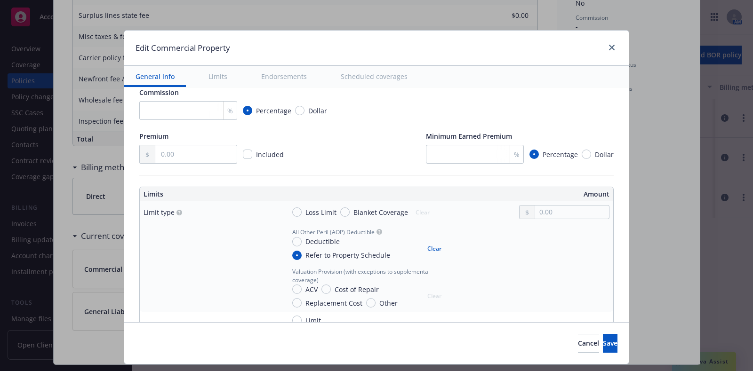
scroll to position [182, 0]
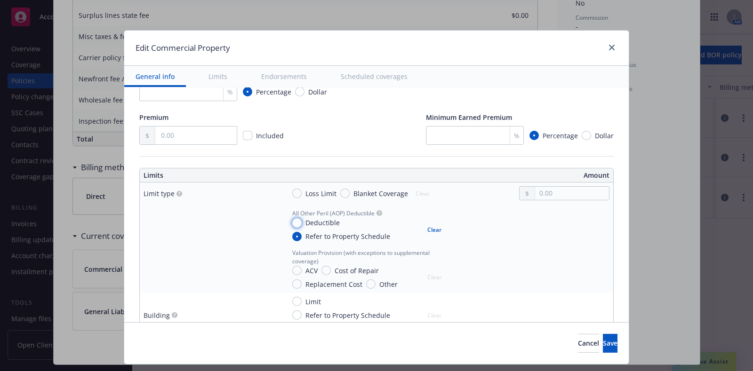
click at [292, 220] on input "Deductible" at bounding box center [296, 222] width 9 height 9
radio input "true"
click at [546, 236] on input "text" at bounding box center [572, 234] width 74 height 13
type input "500.00"
click at [229, 226] on div at bounding box center [210, 225] width 134 height 10
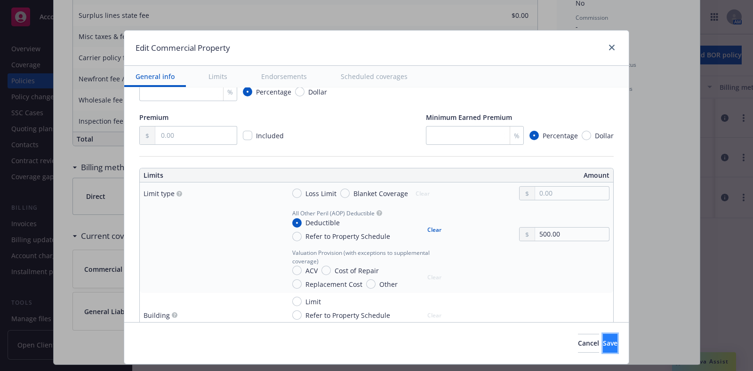
click at [610, 342] on button "Save" at bounding box center [610, 343] width 15 height 19
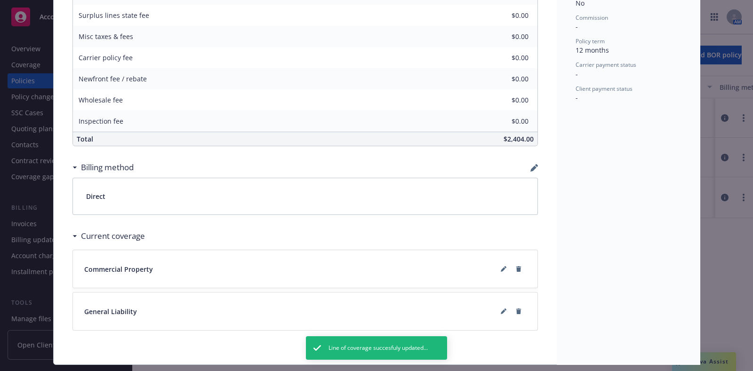
scroll to position [459, 0]
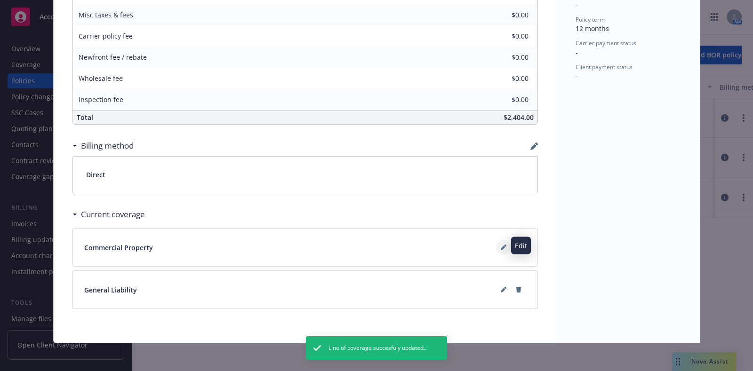
click at [496, 247] on button at bounding box center [503, 247] width 15 height 15
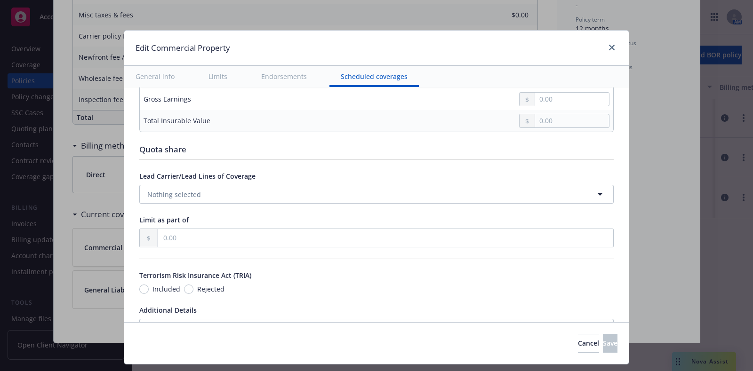
scroll to position [3002, 0]
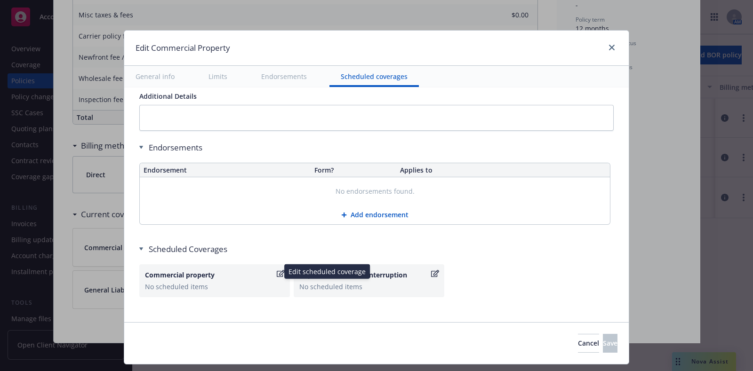
click at [273, 264] on div "Commercial property No scheduled items" at bounding box center [214, 280] width 151 height 33
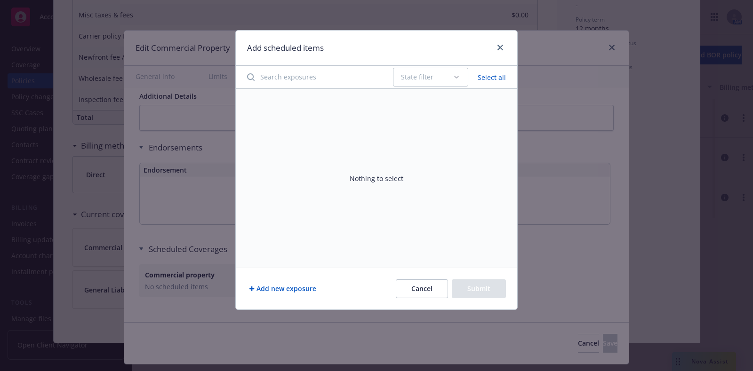
click at [300, 287] on button "Add new exposure" at bounding box center [282, 288] width 71 height 19
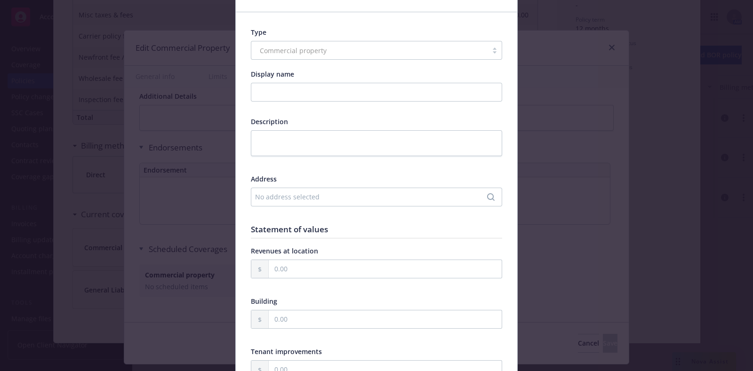
scroll to position [54, 0]
click at [292, 198] on div "No address selected" at bounding box center [371, 197] width 233 height 10
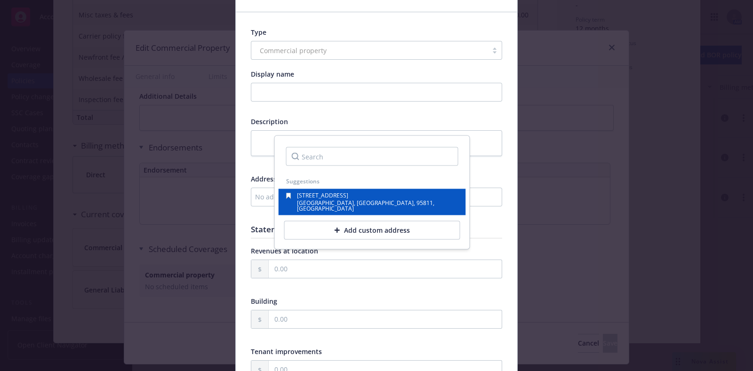
click at [305, 206] on span "[GEOGRAPHIC_DATA], [GEOGRAPHIC_DATA], 95811, [GEOGRAPHIC_DATA]" at bounding box center [365, 206] width 137 height 14
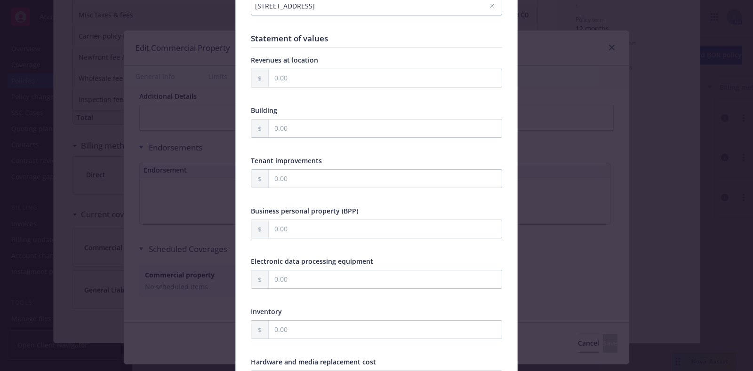
scroll to position [245, 0]
click at [293, 229] on input "text" at bounding box center [385, 229] width 233 height 18
paste input "588,765.00"
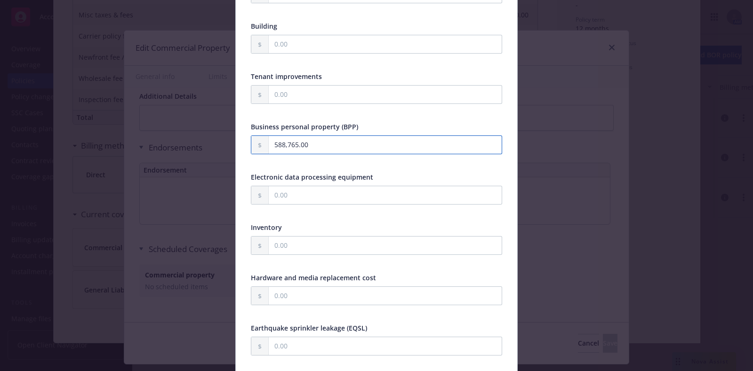
type input "588,765.00"
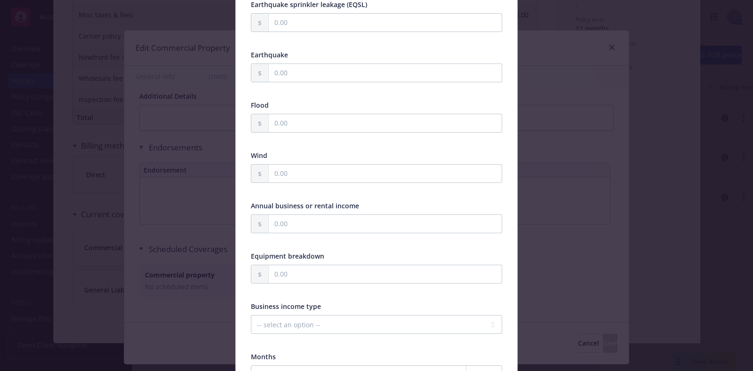
scroll to position [662, 0]
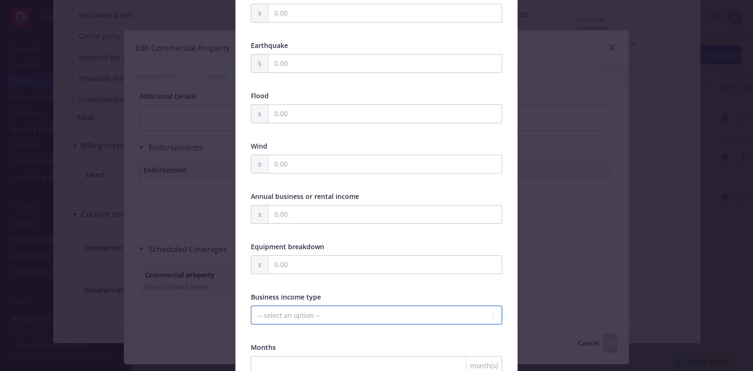
click at [294, 307] on select "-- select an option -- Months actual loss sustained Amount (USD) Other" at bounding box center [376, 315] width 251 height 19
select select "MONTHS_ACTUAL_LOSS_SUSTAINED"
click at [251, 306] on select "-- select an option -- Months actual loss sustained Amount (USD) Other" at bounding box center [376, 315] width 251 height 19
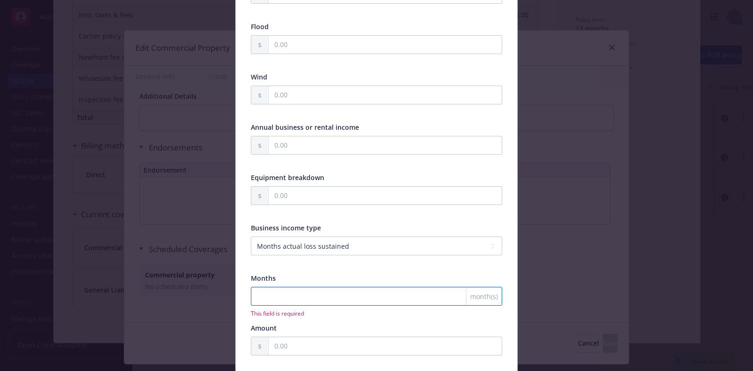
click at [286, 287] on input "number" at bounding box center [376, 296] width 251 height 19
type input "12"
click at [291, 273] on div "Months" at bounding box center [376, 278] width 251 height 10
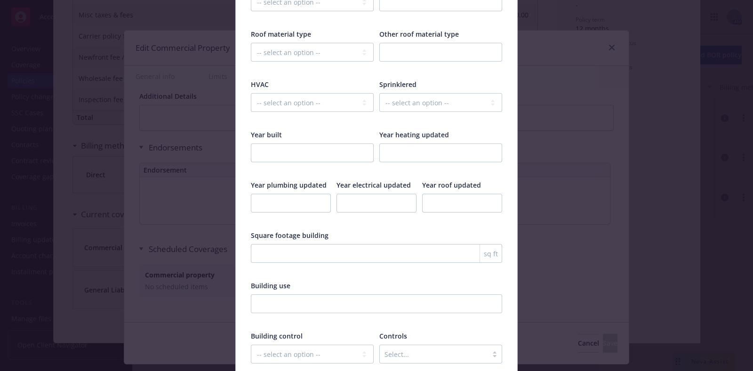
scroll to position [1535, 0]
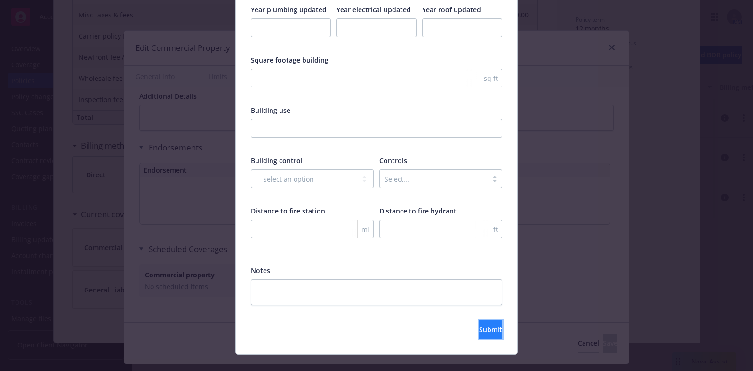
click at [479, 320] on button "Submit" at bounding box center [490, 329] width 23 height 19
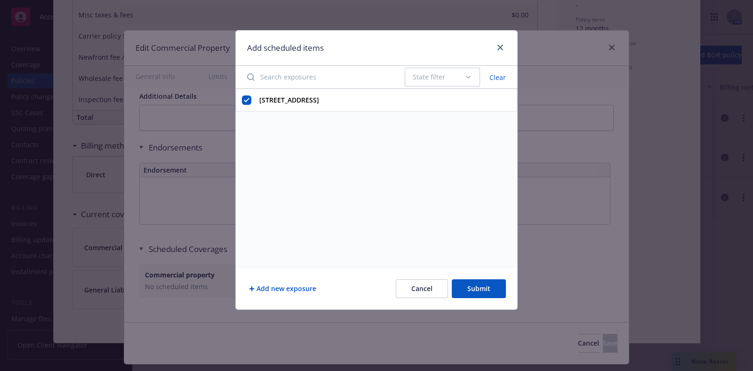
click at [476, 296] on button "Submit" at bounding box center [479, 288] width 54 height 19
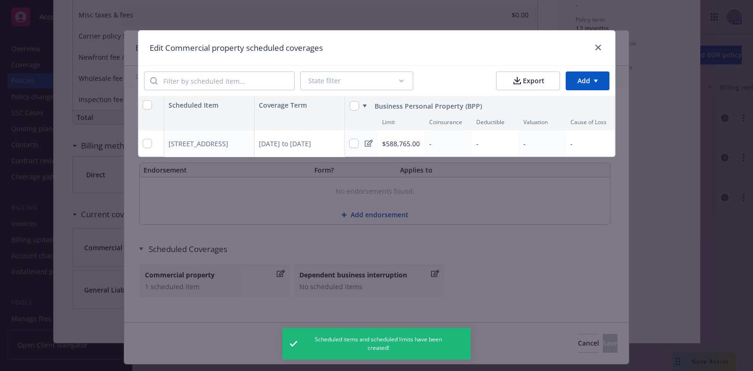
scroll to position [0, 0]
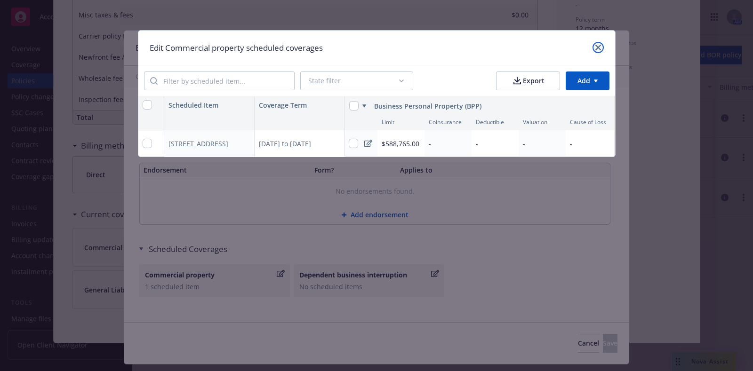
click at [599, 45] on icon "close" at bounding box center [598, 48] width 6 height 6
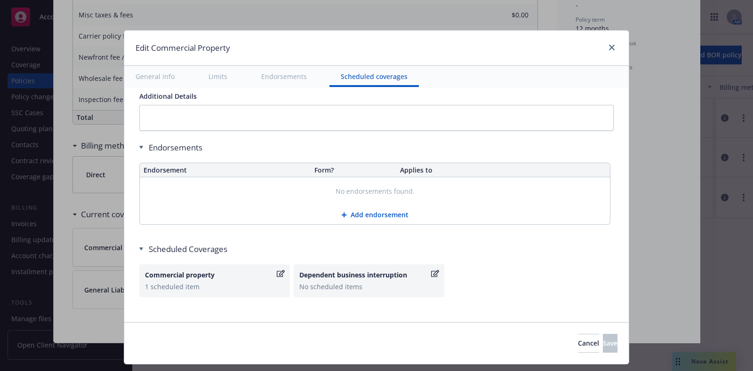
scroll to position [2973, 0]
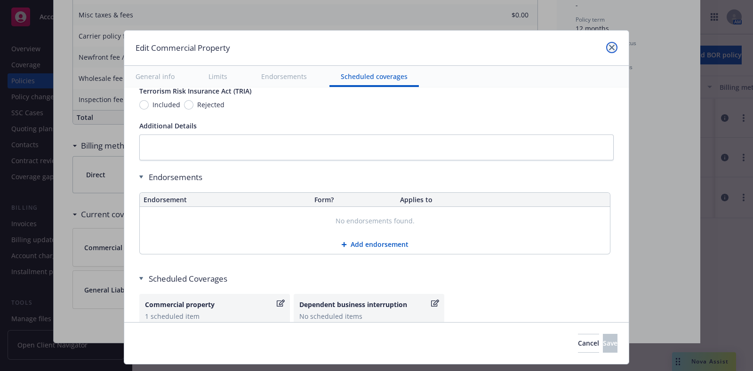
click at [614, 49] on link "close" at bounding box center [611, 47] width 11 height 11
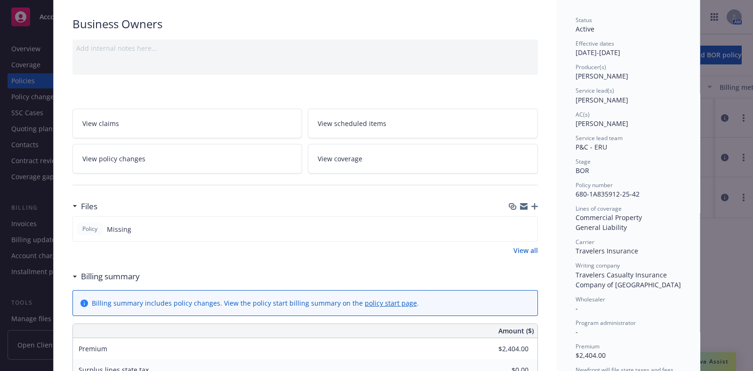
scroll to position [0, 0]
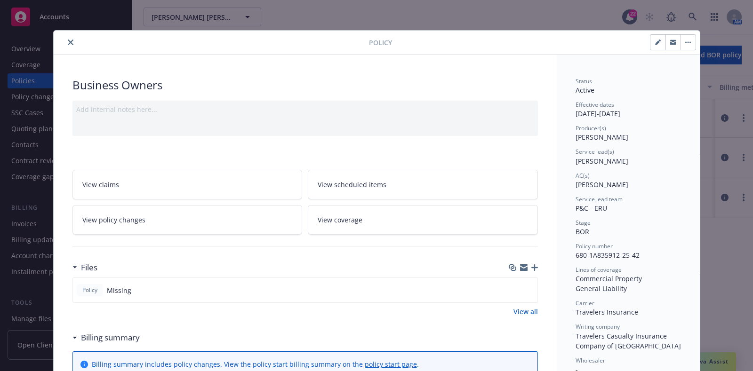
click at [66, 37] on button "close" at bounding box center [70, 42] width 11 height 11
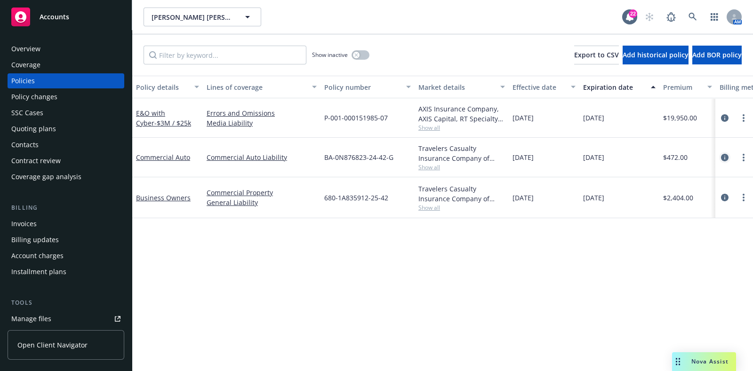
click at [724, 158] on icon "circleInformation" at bounding box center [725, 158] width 8 height 8
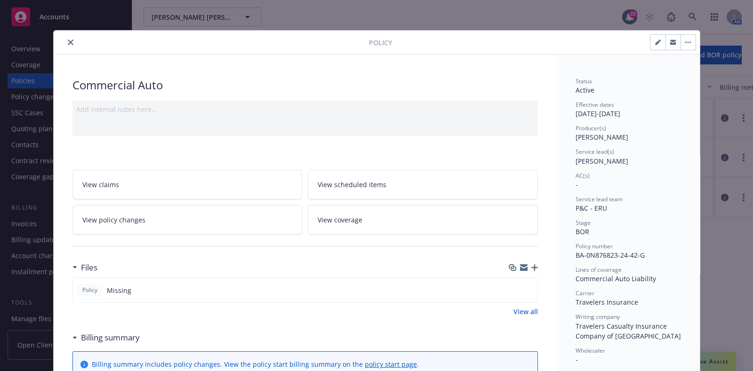
click at [650, 39] on button "button" at bounding box center [657, 42] width 15 height 15
select select "BOR"
select select "12"
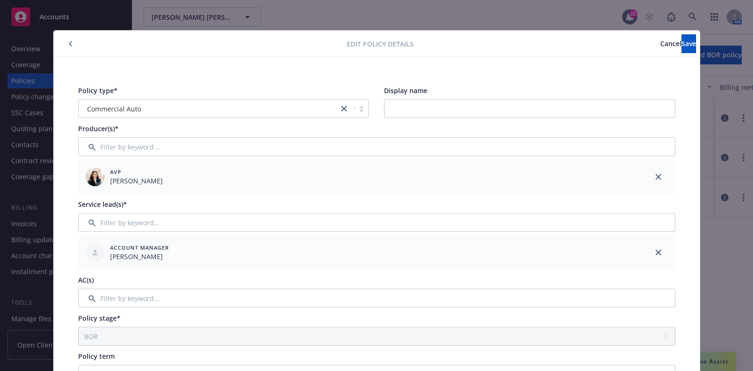
scroll to position [64, 0]
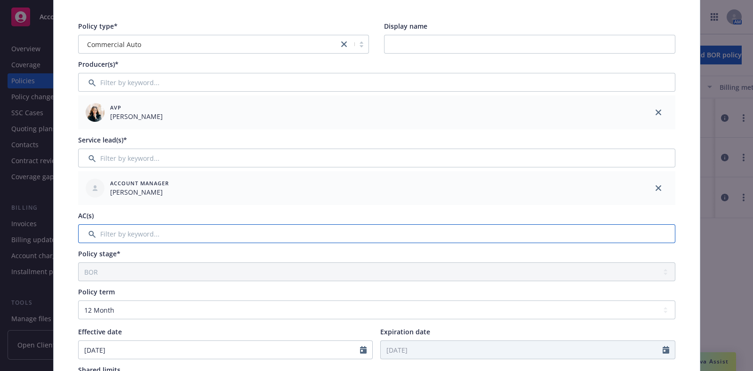
click at [148, 236] on input "Filter by keyword..." at bounding box center [376, 233] width 597 height 19
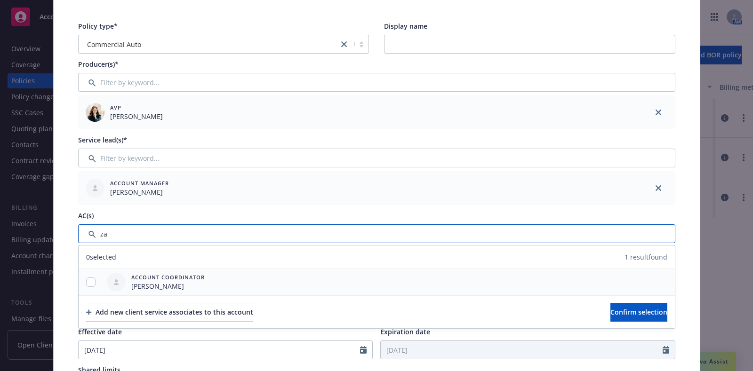
type input "za"
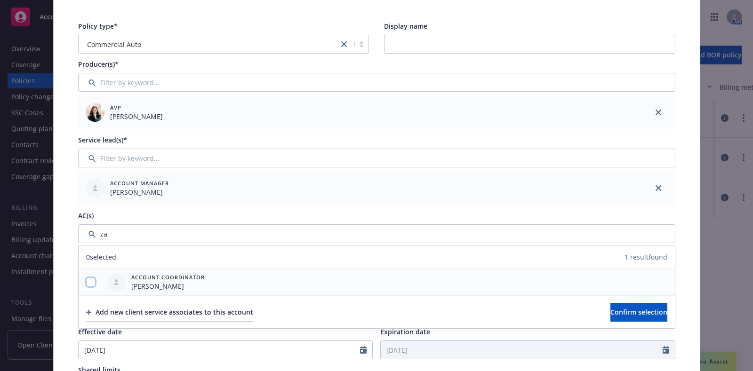
click at [89, 279] on input "checkbox" at bounding box center [90, 282] width 9 height 9
checkbox input "true"
click at [610, 318] on button "Confirm selection" at bounding box center [638, 312] width 57 height 19
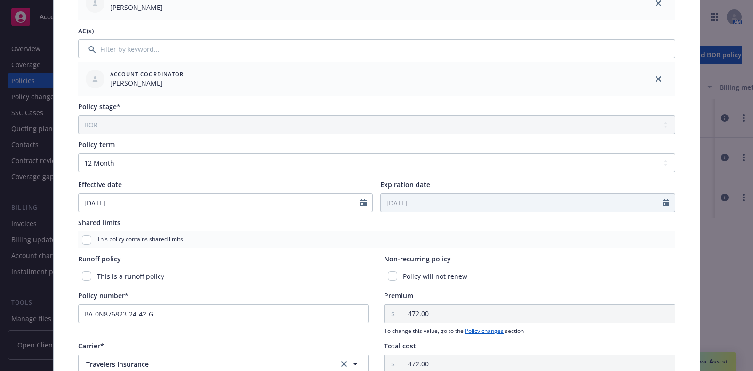
scroll to position [329, 0]
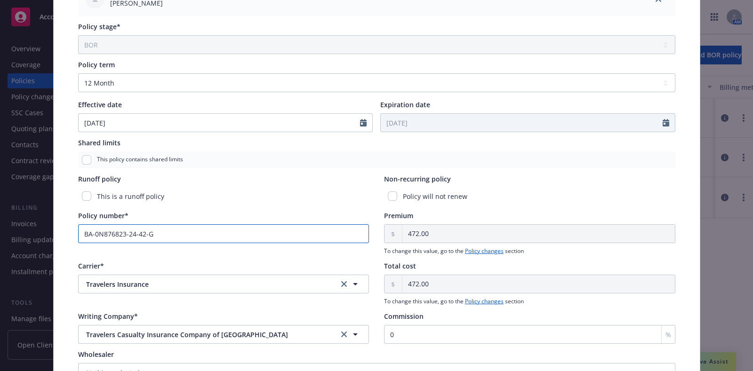
click at [225, 242] on input "BA-0N876823-24-42-G" at bounding box center [223, 233] width 291 height 19
paste input "5"
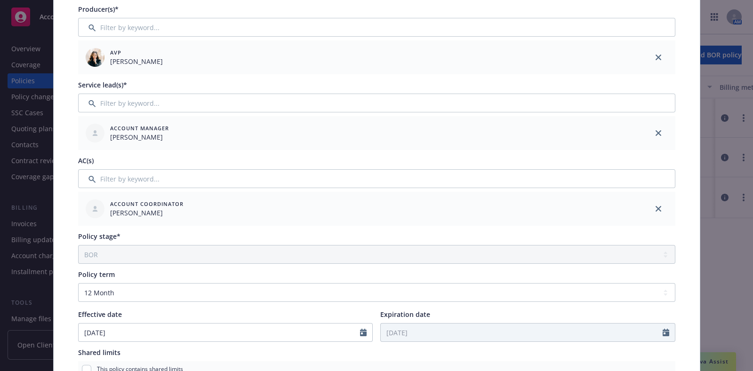
scroll to position [0, 0]
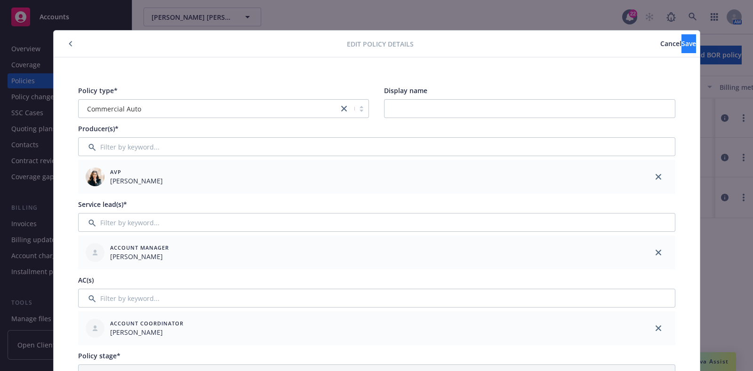
type input "BA-0N876823-25-42-G"
click at [681, 47] on span "Save" at bounding box center [688, 43] width 15 height 9
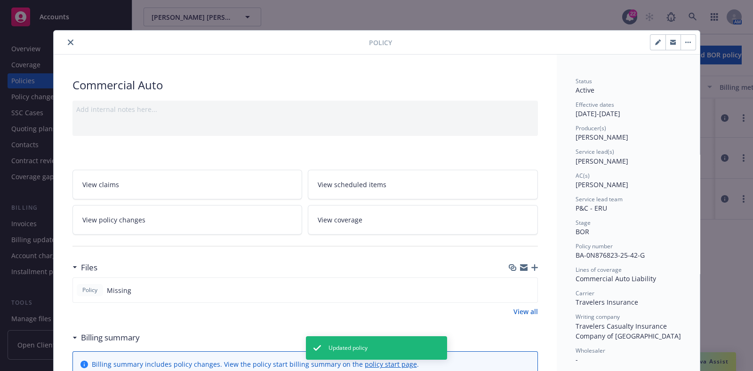
click at [68, 41] on icon "close" at bounding box center [71, 43] width 6 height 6
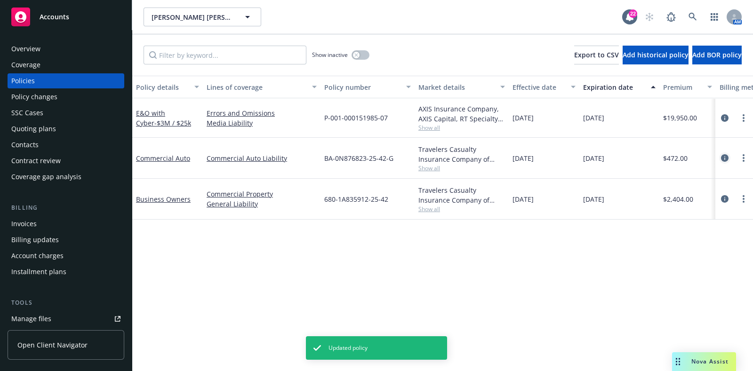
click at [724, 160] on icon "circleInformation" at bounding box center [725, 158] width 8 height 8
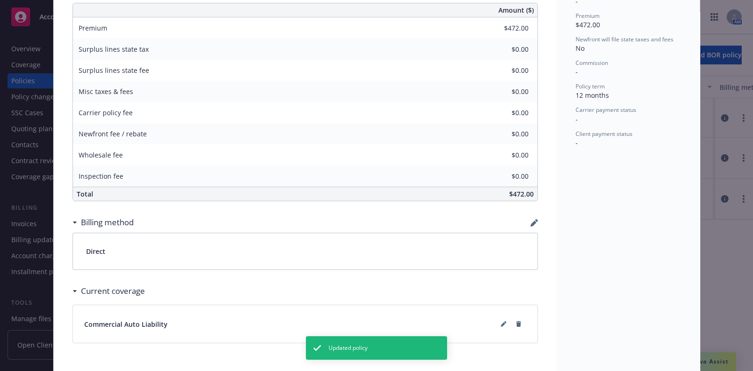
scroll to position [417, 0]
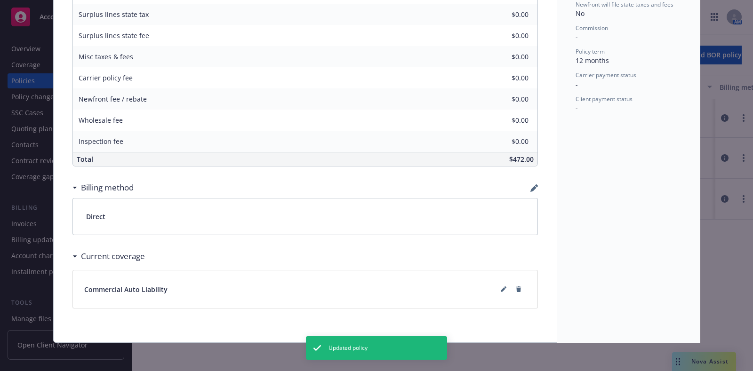
click at [496, 283] on button at bounding box center [503, 289] width 15 height 15
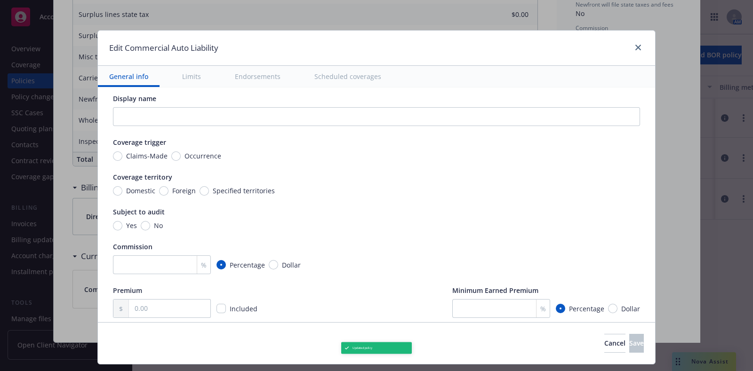
scroll to position [0, 0]
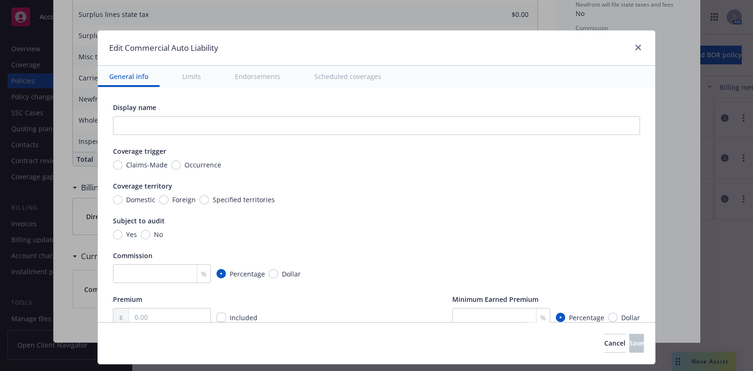
click at [198, 165] on span "Occurrence" at bounding box center [202, 165] width 37 height 10
click at [181, 165] on input "Occurrence" at bounding box center [175, 164] width 9 height 9
radio input "true"
click at [130, 206] on div "Display name Coverage trigger Claims-Made Occurrence Coverage territory Domesti…" at bounding box center [376, 215] width 527 height 224
click at [132, 205] on div "Display name Coverage trigger Claims-Made Occurrence Coverage territory Domesti…" at bounding box center [376, 215] width 527 height 224
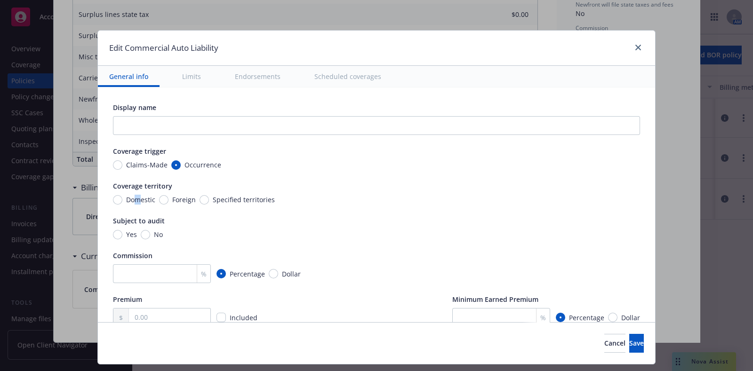
click at [132, 205] on div "Display name Coverage trigger Claims-Made Occurrence Coverage territory Domesti…" at bounding box center [376, 215] width 527 height 224
click at [132, 204] on span "Domestic" at bounding box center [140, 200] width 29 height 10
click at [122, 204] on input "Domestic" at bounding box center [117, 199] width 9 height 9
radio input "true"
click at [132, 204] on span "Domestic" at bounding box center [140, 200] width 29 height 10
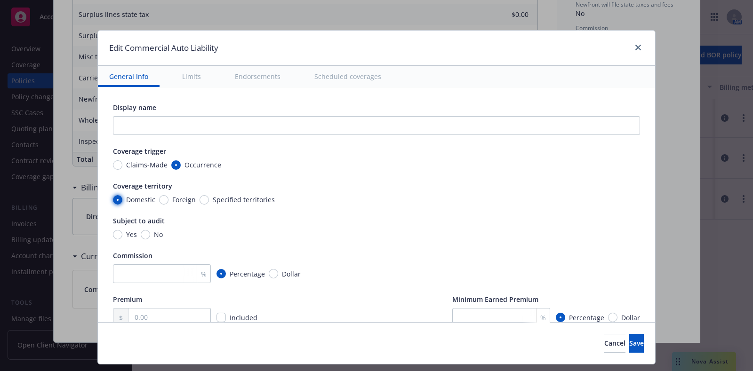
click at [122, 204] on input "Domestic" at bounding box center [117, 199] width 9 height 9
click at [132, 204] on span "Domestic" at bounding box center [140, 200] width 29 height 10
click at [122, 204] on input "Domestic" at bounding box center [117, 199] width 9 height 9
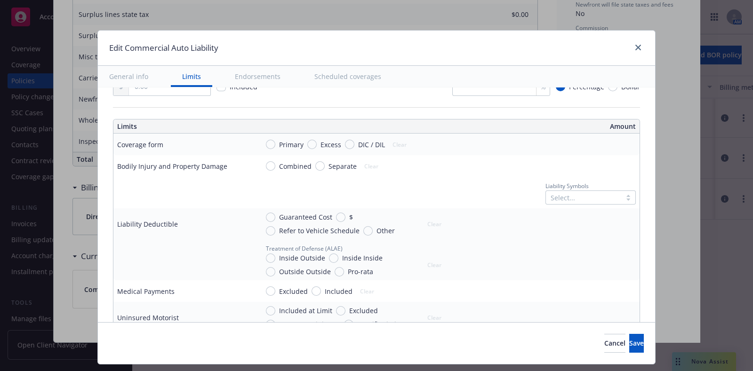
scroll to position [231, 0]
click at [279, 142] on span "Primary" at bounding box center [291, 144] width 24 height 10
click at [275, 142] on input "Primary" at bounding box center [270, 143] width 9 height 9
radio input "true"
